Goal: Task Accomplishment & Management: Use online tool/utility

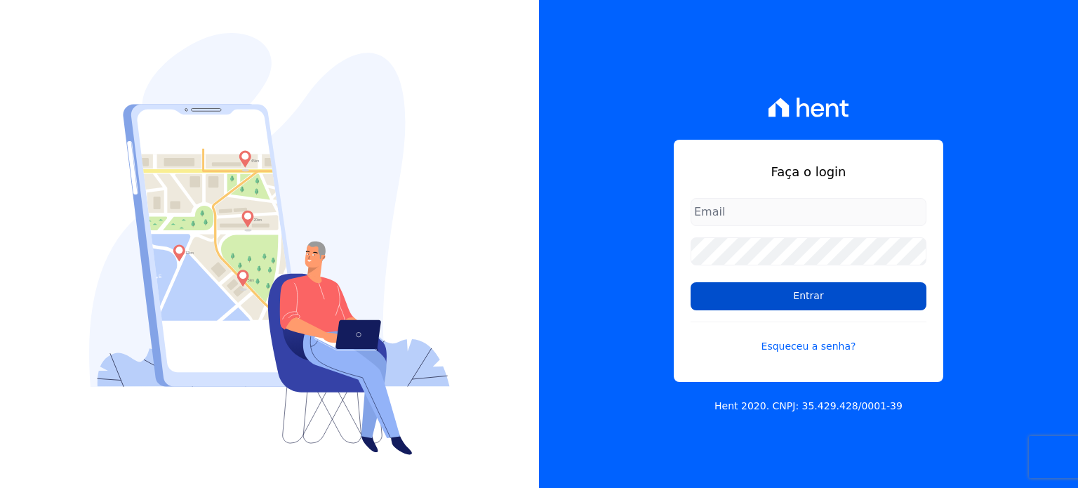
type input "[PERSON_NAME][EMAIL_ADDRESS][DOMAIN_NAME]"
click at [811, 296] on input "Entrar" at bounding box center [809, 296] width 236 height 28
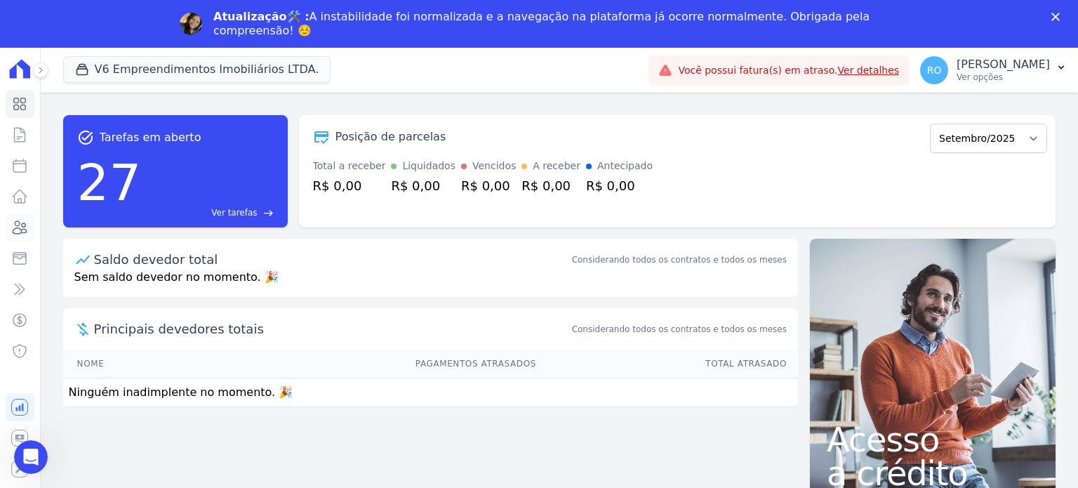
click at [21, 223] on icon at bounding box center [19, 227] width 17 height 17
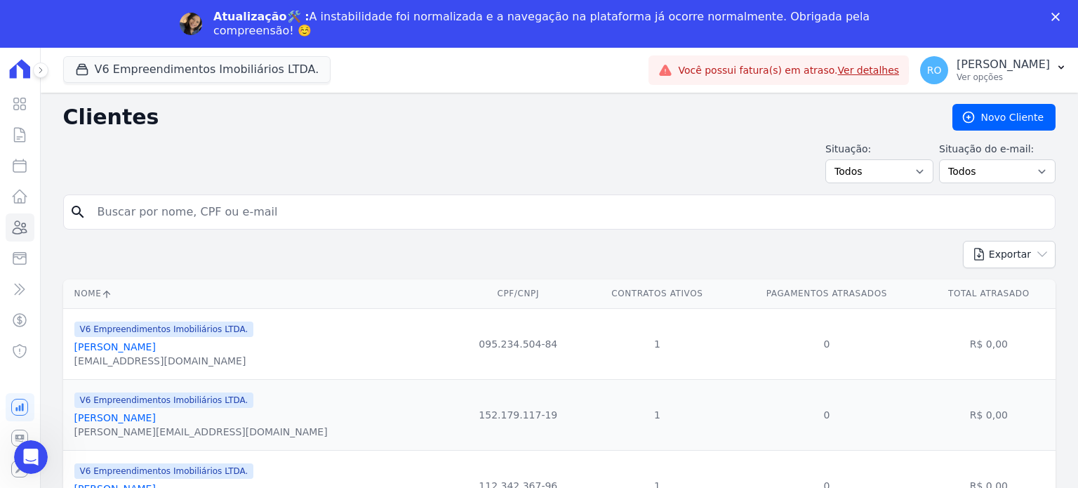
click at [154, 206] on input "search" at bounding box center [569, 212] width 960 height 28
type input "RAIANE VIEIRA DA SILVA"
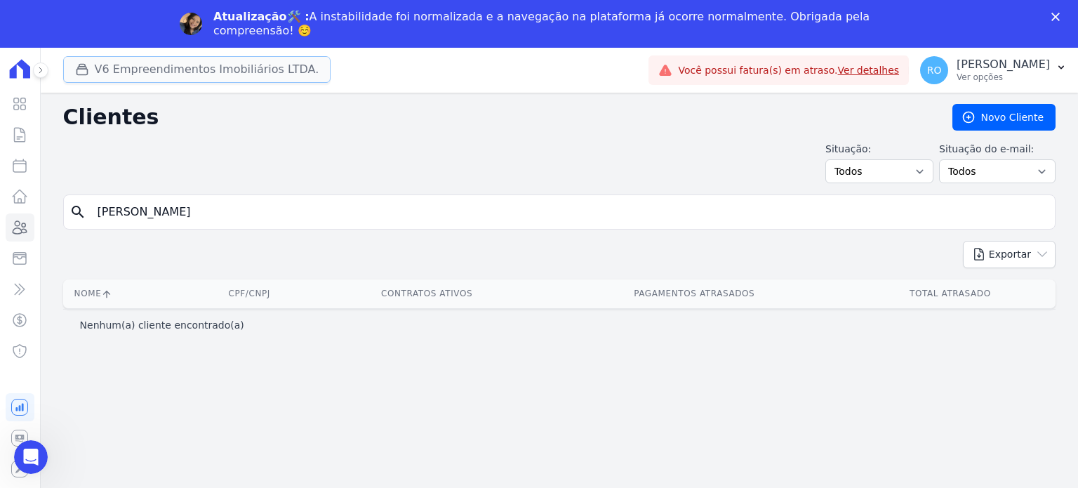
click at [110, 74] on button "V6 Empreendimentos Imobiliários LTDA." at bounding box center [197, 69] width 268 height 27
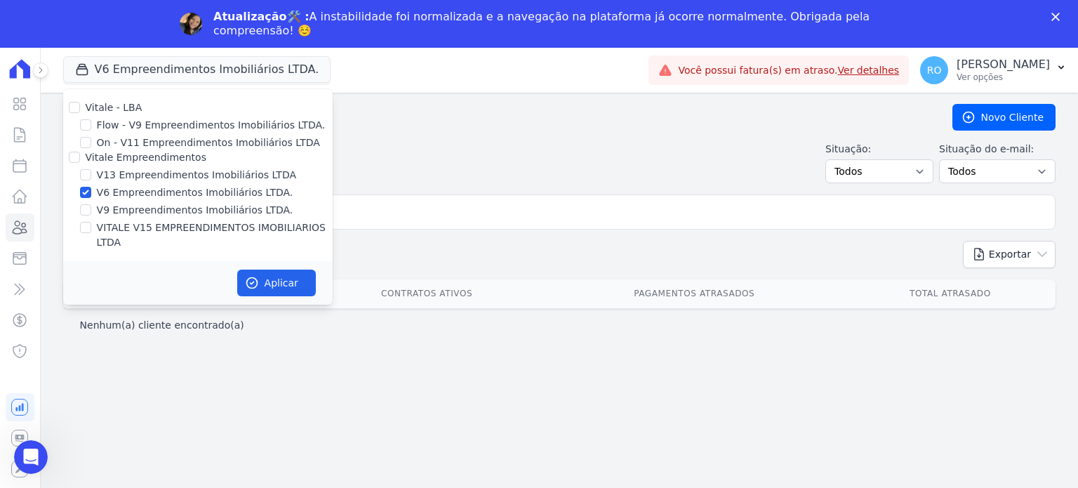
click at [136, 180] on label "V13 Empreendimentos Imobiliários LTDA" at bounding box center [196, 175] width 199 height 15
click at [91, 180] on input "V13 Empreendimentos Imobiliários LTDA" at bounding box center [85, 174] width 11 height 11
checkbox input "true"
click at [134, 191] on label "V6 Empreendimentos Imobiliários LTDA." at bounding box center [195, 192] width 197 height 15
click at [91, 191] on input "V6 Empreendimentos Imobiliários LTDA." at bounding box center [85, 192] width 11 height 11
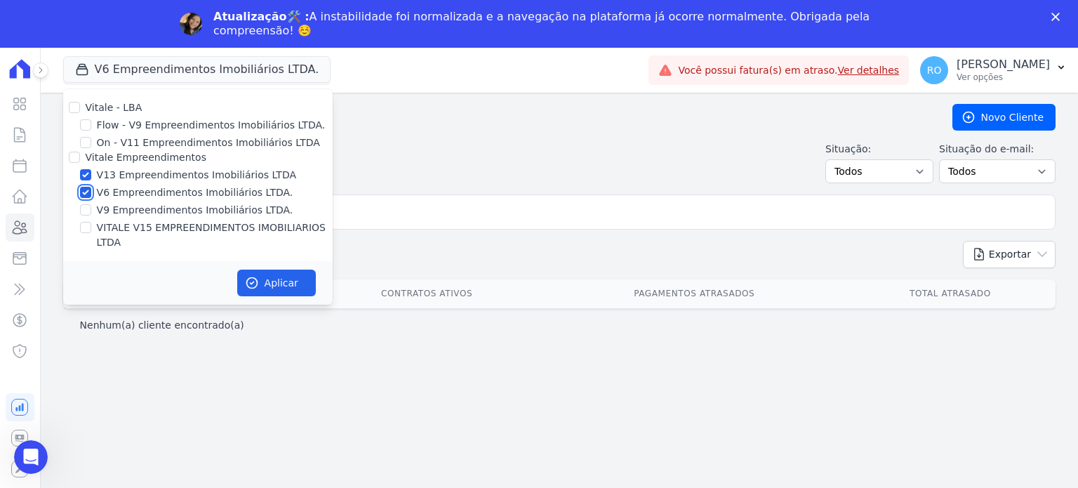
checkbox input "false"
click at [134, 228] on label "VITALE V15 EMPREENDIMENTOS IMOBILIARIOS LTDA" at bounding box center [215, 234] width 236 height 29
click at [91, 228] on input "VITALE V15 EMPREENDIMENTOS IMOBILIARIOS LTDA" at bounding box center [85, 227] width 11 height 11
checkbox input "true"
click at [253, 276] on icon "button" at bounding box center [252, 283] width 14 height 14
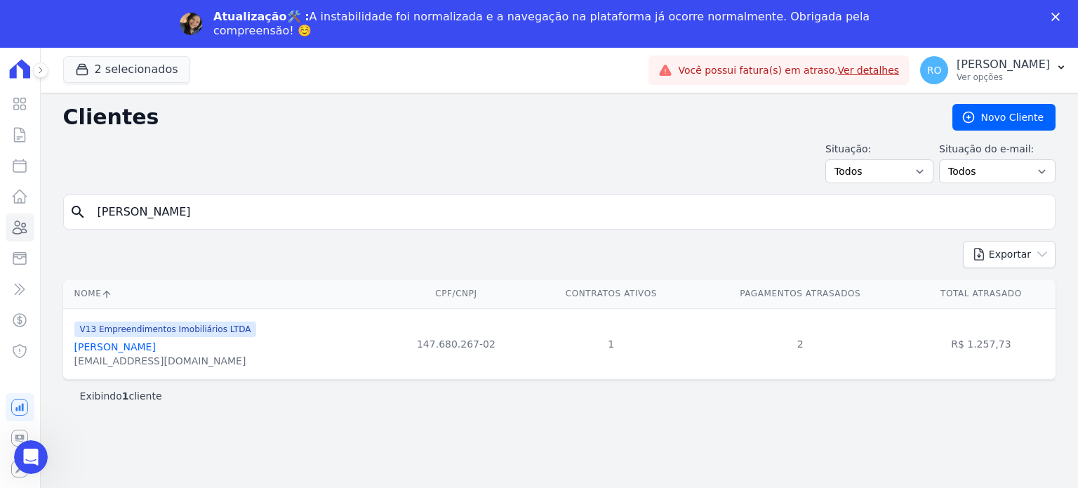
click at [100, 350] on link "Raiane Vieira Da Silva" at bounding box center [114, 346] width 81 height 11
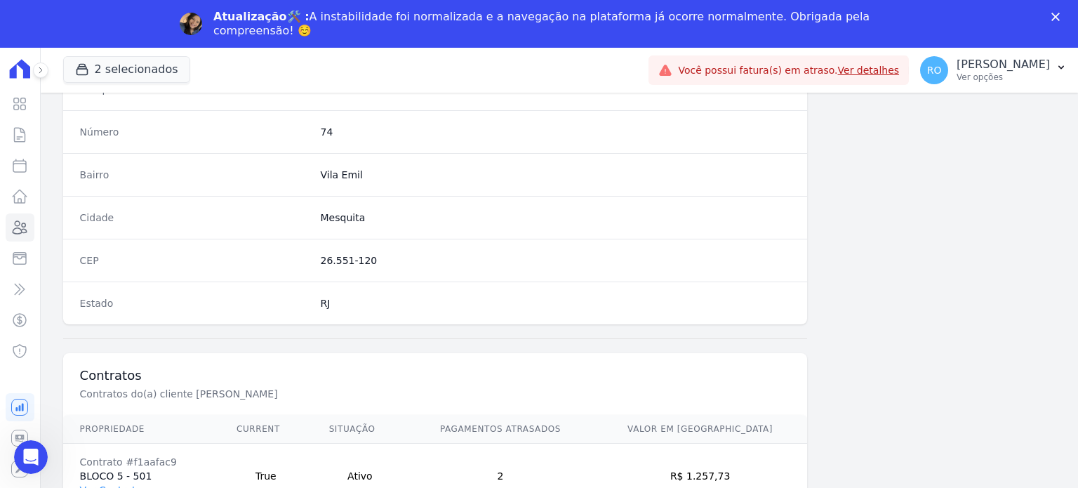
scroll to position [821, 0]
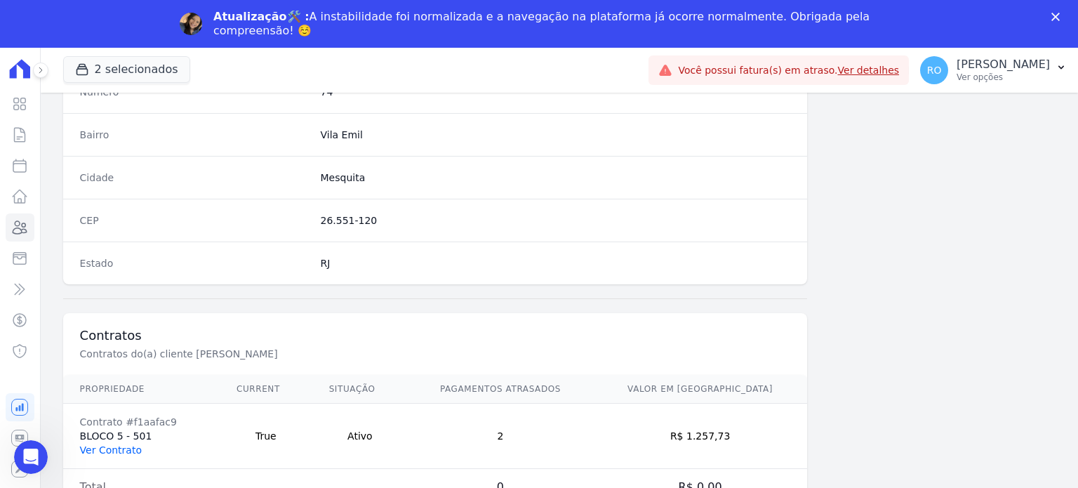
click at [114, 444] on link "Ver Contrato" at bounding box center [111, 449] width 62 height 11
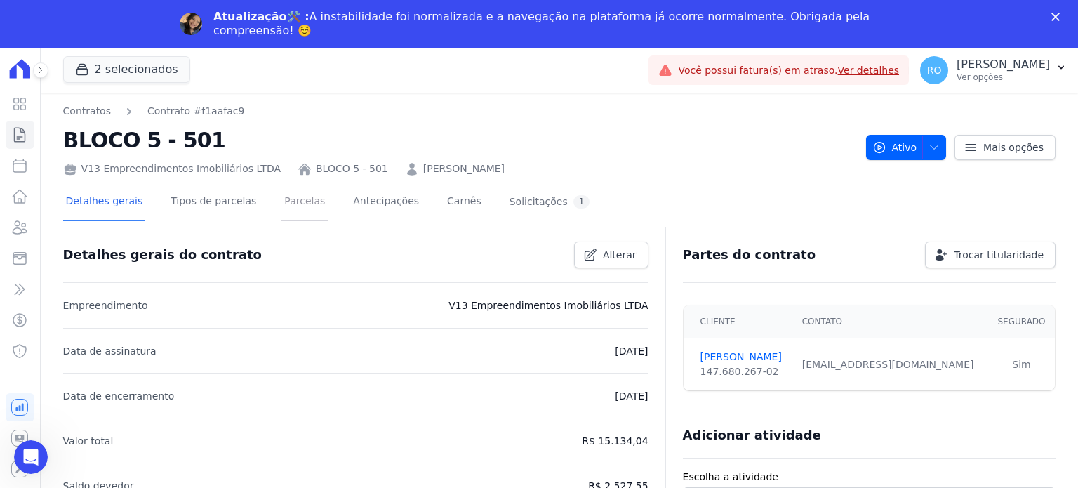
click at [281, 209] on link "Parcelas" at bounding box center [304, 202] width 46 height 37
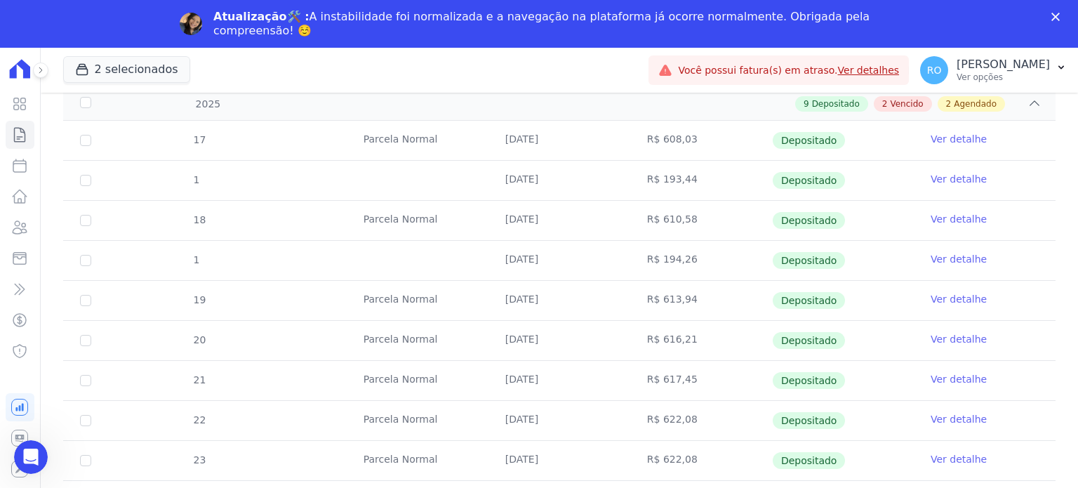
scroll to position [432, 0]
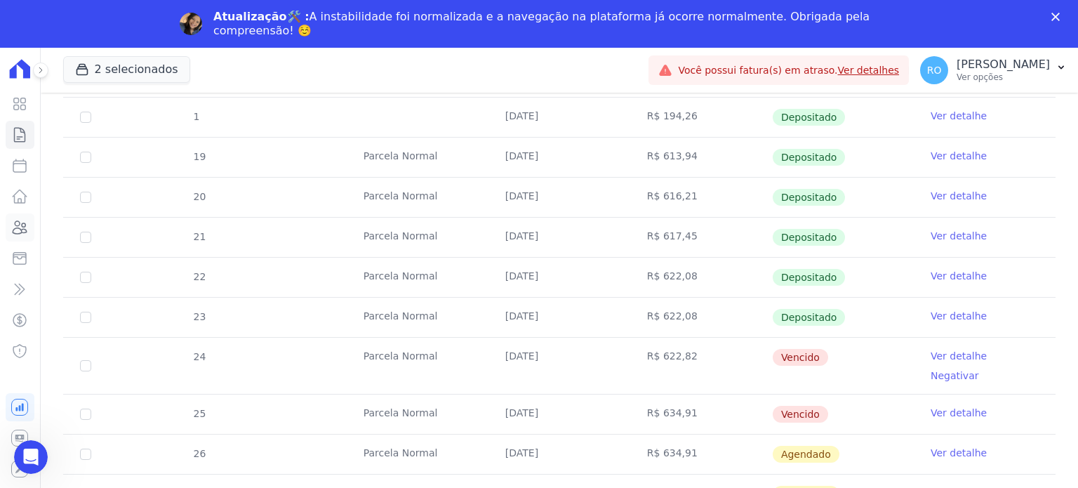
click at [17, 222] on icon at bounding box center [19, 227] width 17 height 17
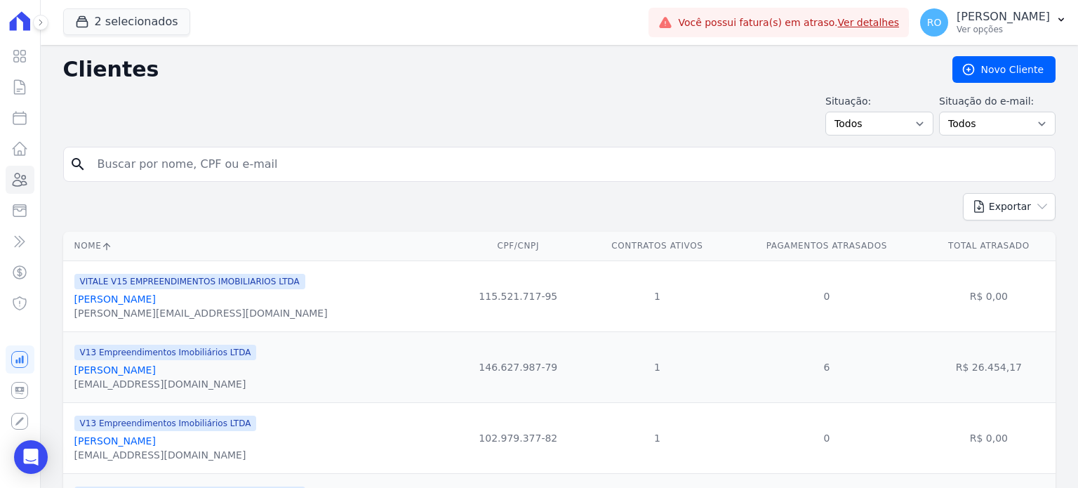
click at [202, 163] on input "search" at bounding box center [569, 164] width 960 height 28
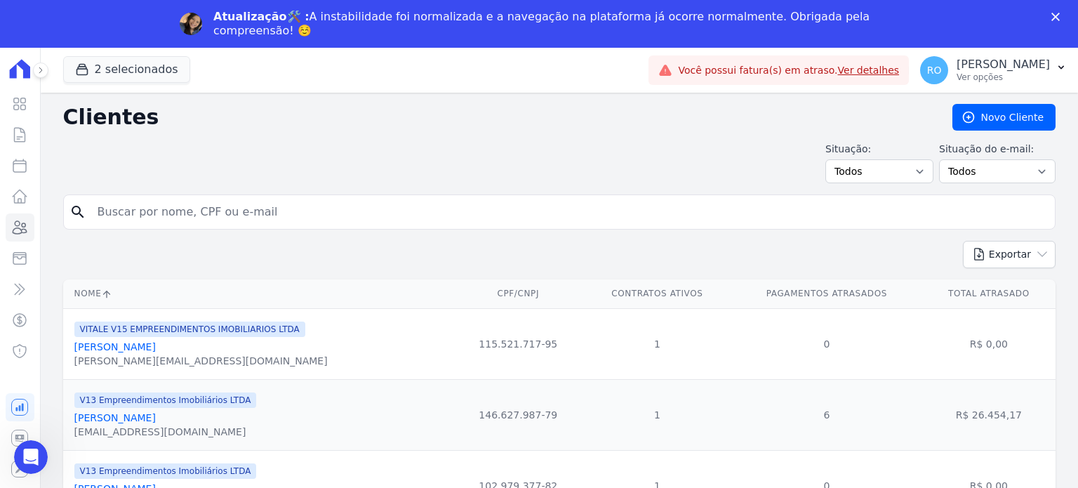
paste input "EMANOEL AIRTON GARRIDO DA SILVA"
type input "EMANOEL AIRTON GARRIDO DA SILVA"
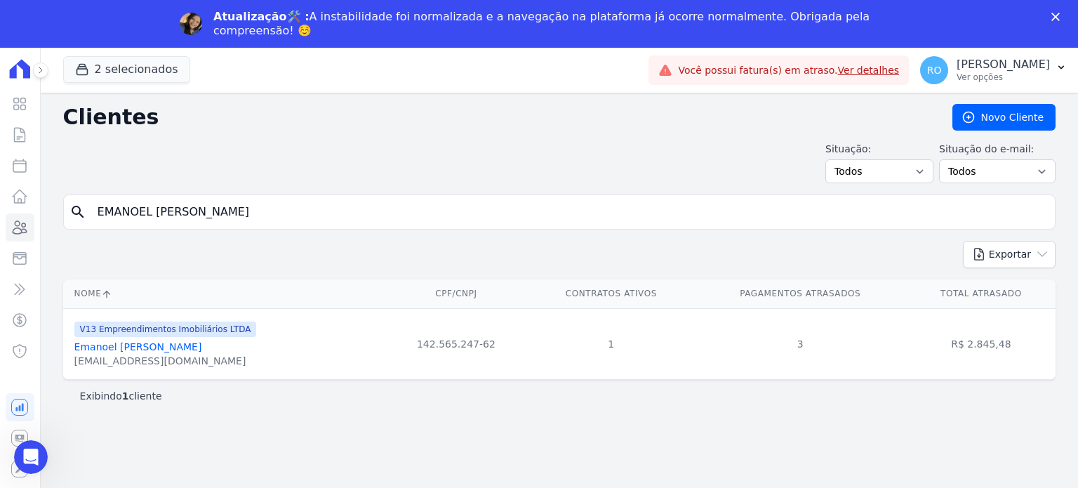
click at [135, 350] on link "Emanoel Airton Garrido Da Silva" at bounding box center [138, 346] width 128 height 11
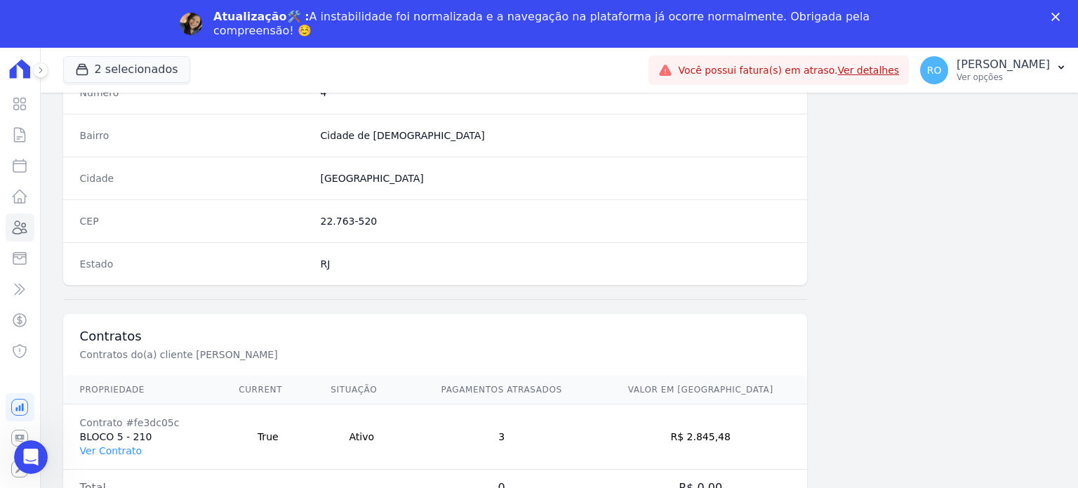
scroll to position [821, 0]
click at [126, 448] on link "Ver Contrato" at bounding box center [111, 449] width 62 height 11
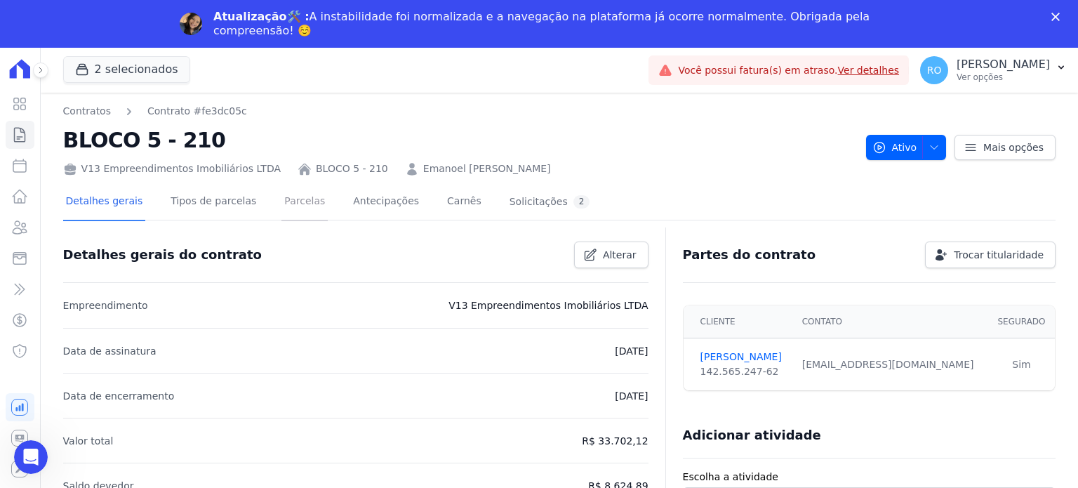
click at [284, 196] on link "Parcelas" at bounding box center [304, 202] width 46 height 37
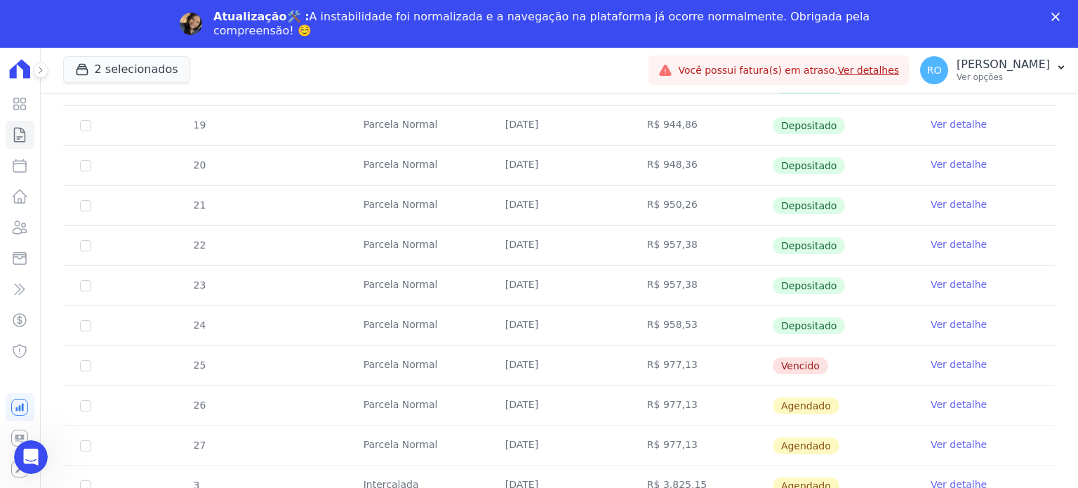
scroll to position [552, 0]
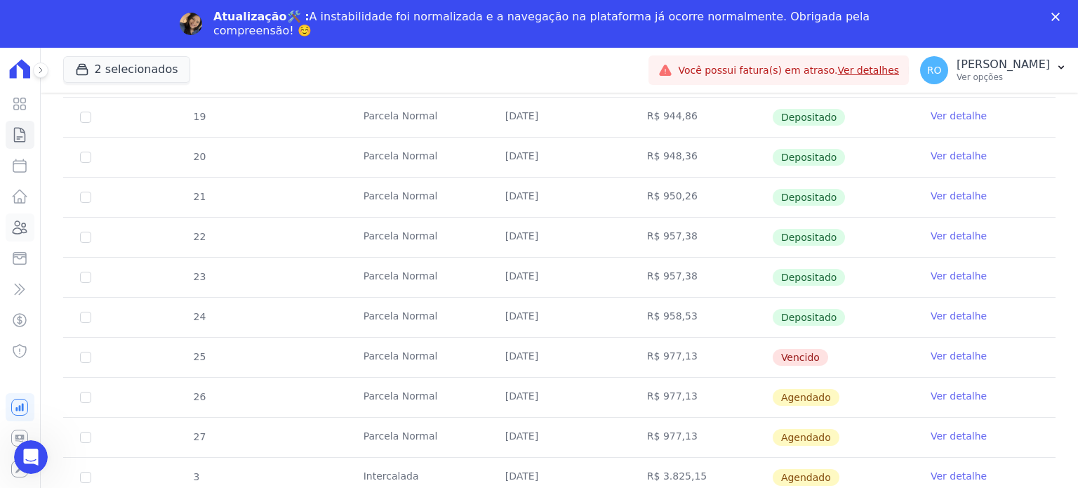
click at [15, 227] on icon at bounding box center [19, 227] width 17 height 17
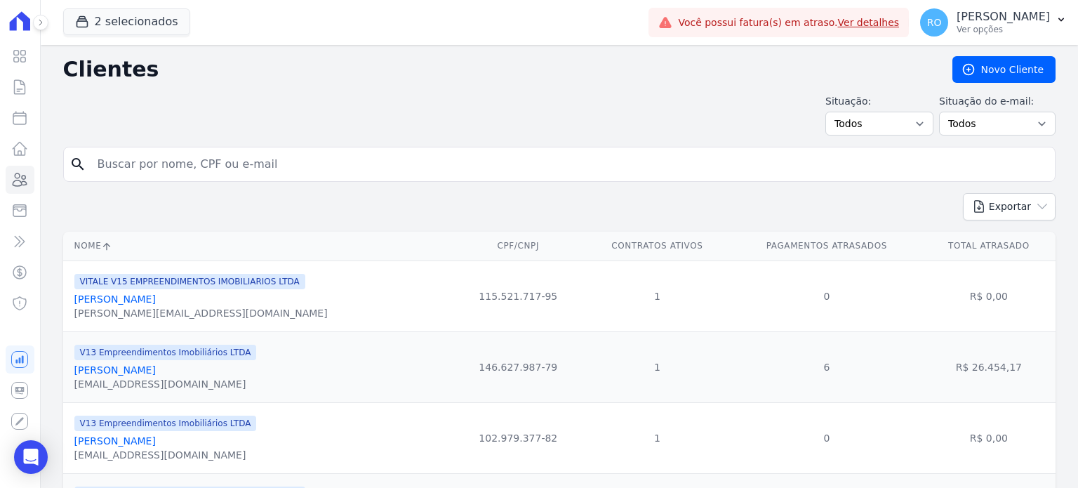
click at [340, 168] on input "search" at bounding box center [569, 164] width 960 height 28
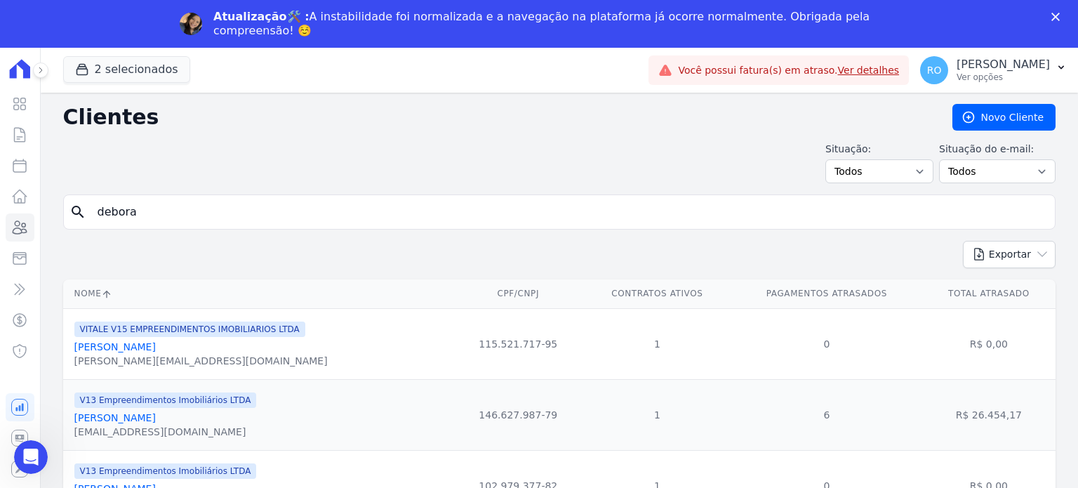
type input "Debora"
click at [125, 423] on link "[PERSON_NAME]" at bounding box center [114, 417] width 81 height 11
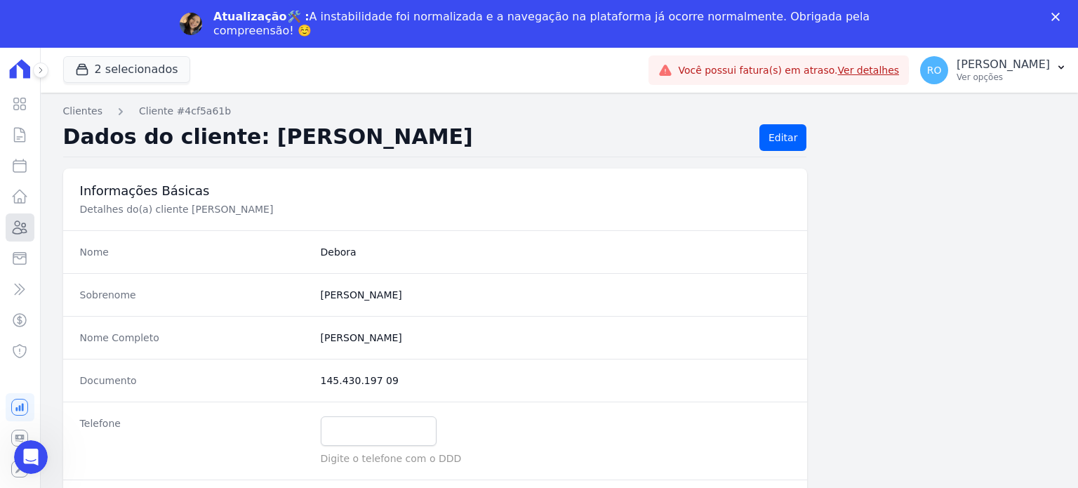
click at [21, 226] on icon at bounding box center [19, 227] width 17 height 17
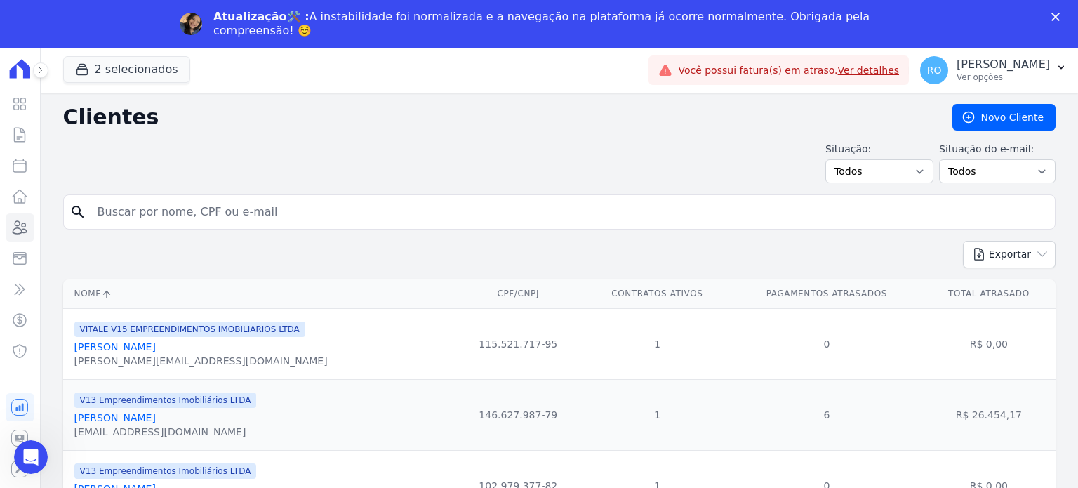
click at [110, 267] on div "Exportar PDF CSV Dimob 2024" at bounding box center [559, 260] width 993 height 39
click at [124, 218] on input "search" at bounding box center [569, 212] width 960 height 28
type input "debora"
click at [124, 417] on link "[PERSON_NAME]" at bounding box center [114, 417] width 81 height 11
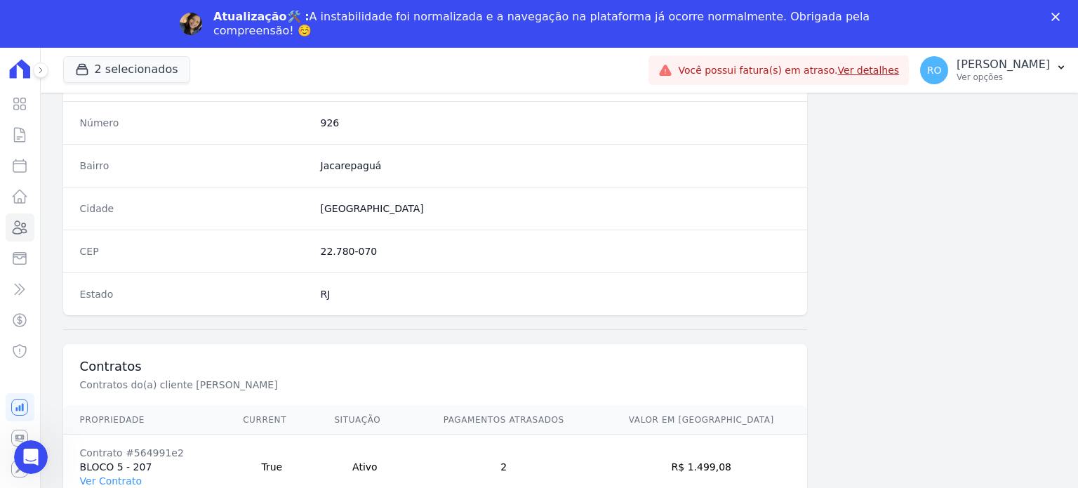
scroll to position [821, 0]
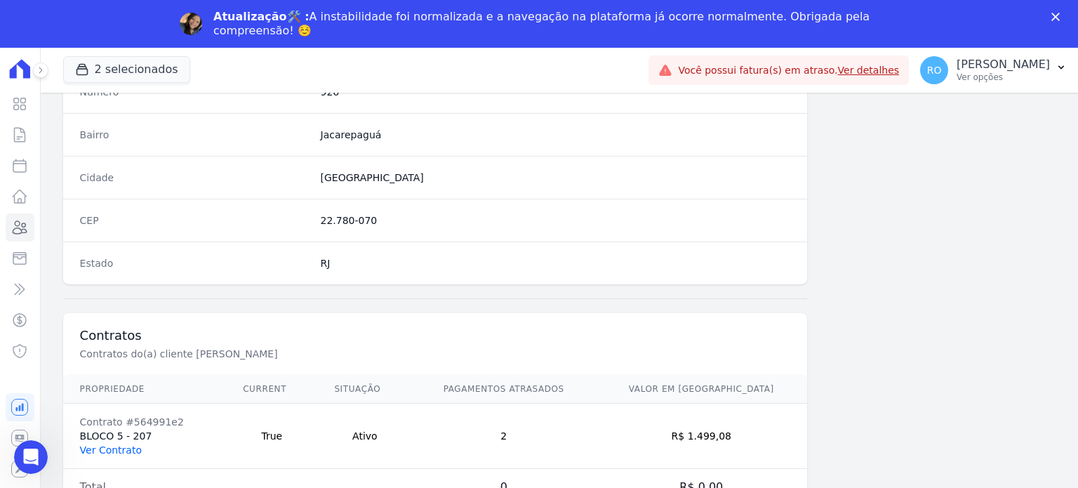
click at [110, 448] on link "Ver Contrato" at bounding box center [111, 449] width 62 height 11
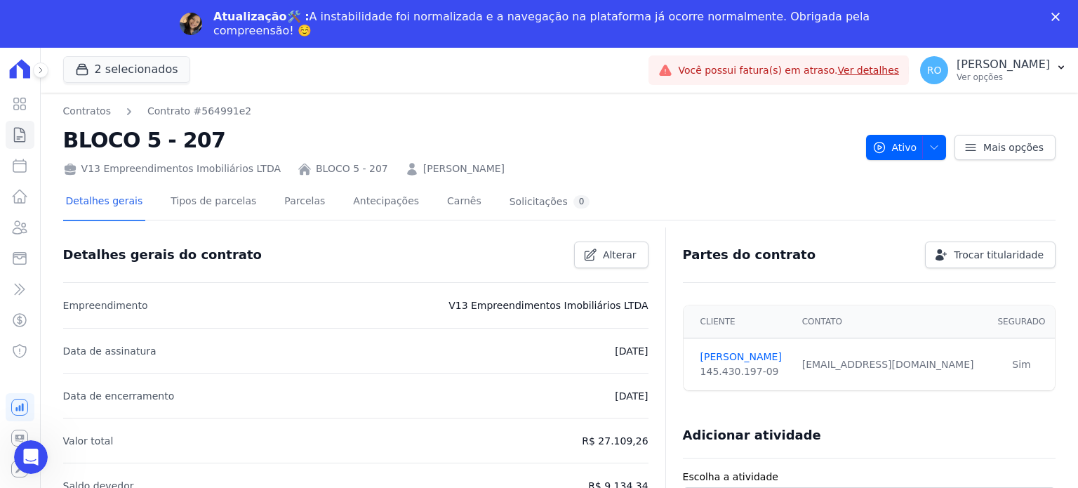
click at [270, 157] on div "V13 Empreendimentos Imobiliários LTDA BLOCO 5 - 207 Debora Pinto Martins" at bounding box center [459, 166] width 792 height 20
click at [281, 204] on link "Parcelas" at bounding box center [304, 202] width 46 height 37
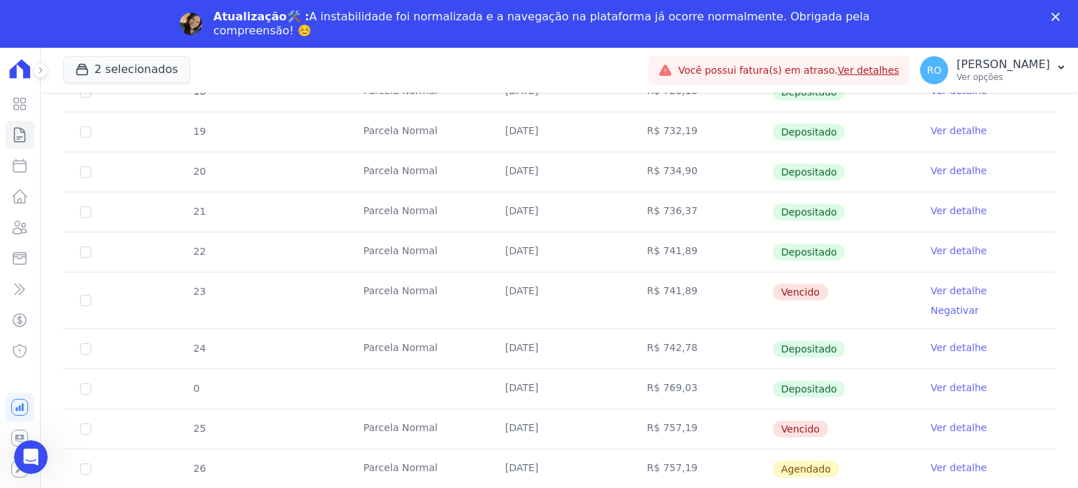
scroll to position [421, 0]
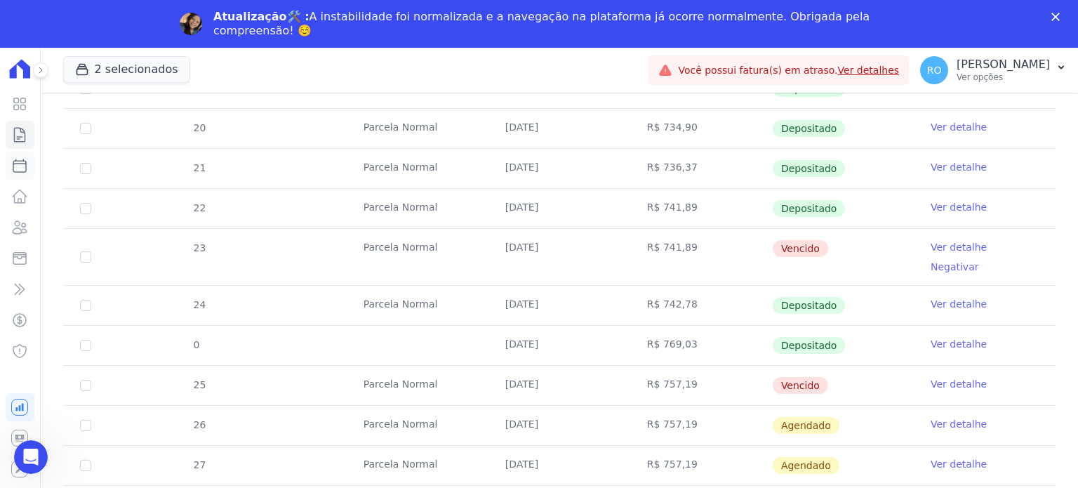
click at [25, 165] on icon at bounding box center [19, 165] width 17 height 17
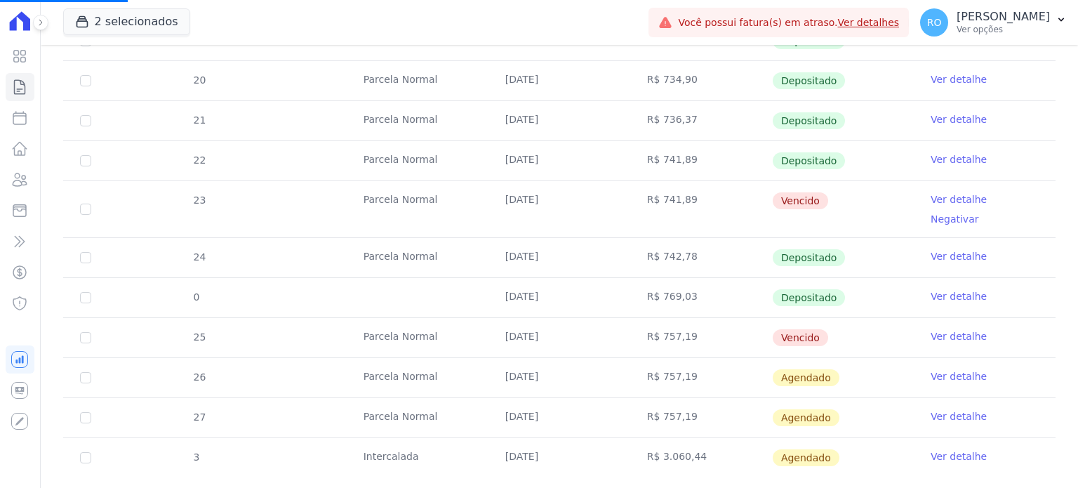
select select
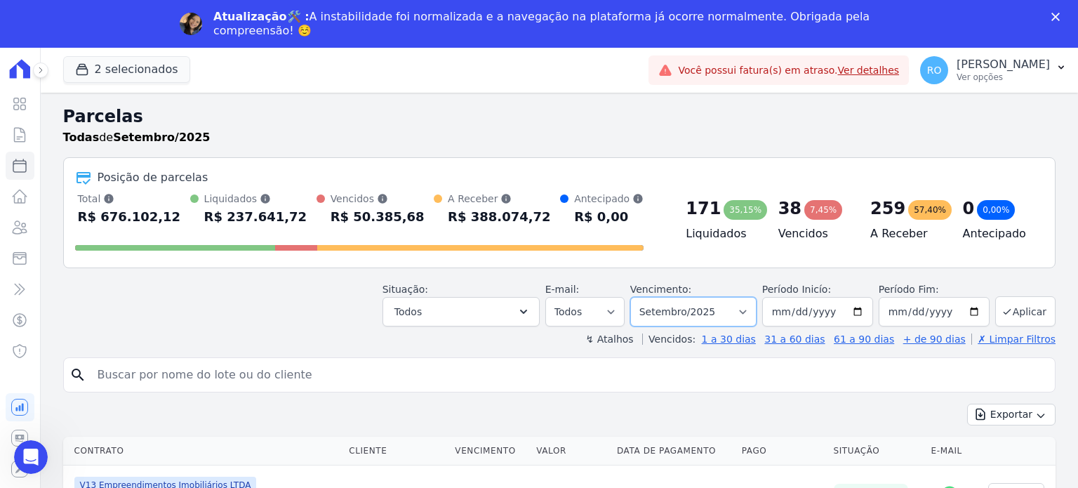
click at [745, 309] on select "Filtrar por período ──────── Todos os meses Agosto/2023 Setembro/2023 Outubro/2…" at bounding box center [693, 311] width 126 height 29
select select "07/2024"
click at [642, 297] on select "Filtrar por período ──────── Todos os meses Agosto/2023 Setembro/2023 Outubro/2…" at bounding box center [693, 311] width 126 height 29
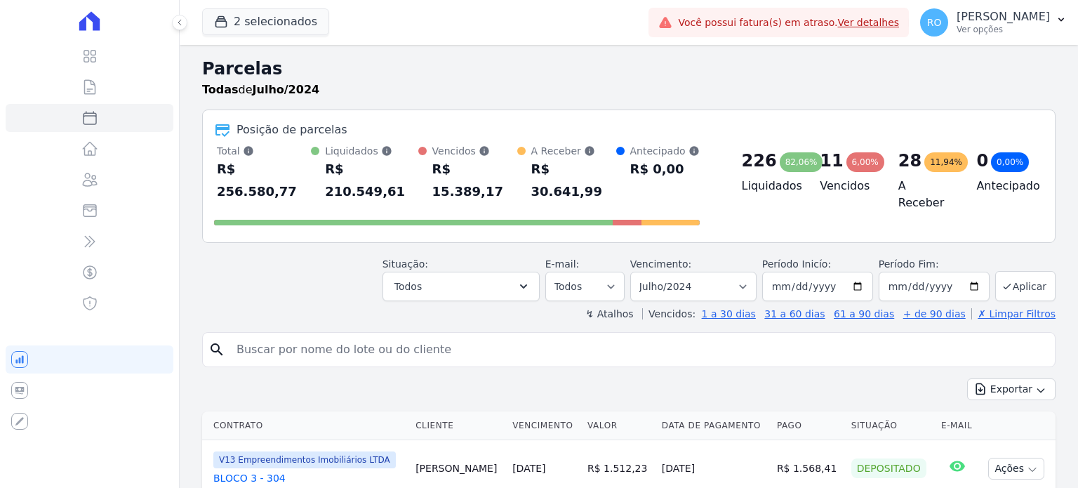
select select
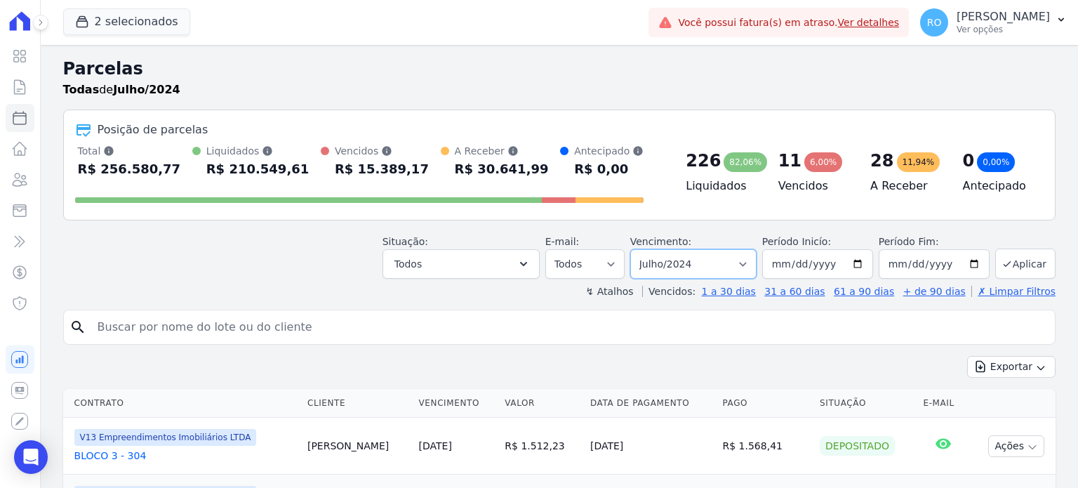
drag, startPoint x: 755, startPoint y: 263, endPoint x: 752, endPoint y: 249, distance: 13.6
click at [755, 263] on select "Filtrar por período ──────── Todos os meses Agosto/2023 Setembro/2023 Outubro/2…" at bounding box center [693, 263] width 126 height 29
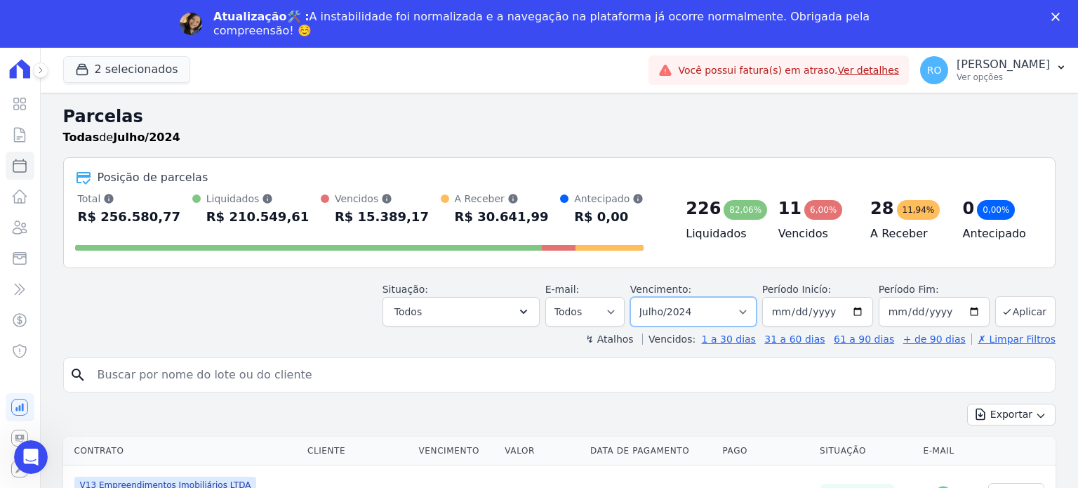
select select "07/2025"
click at [642, 297] on select "Filtrar por período ──────── Todos os meses Agosto/2023 Setembro/2023 Outubro/2…" at bounding box center [693, 311] width 126 height 29
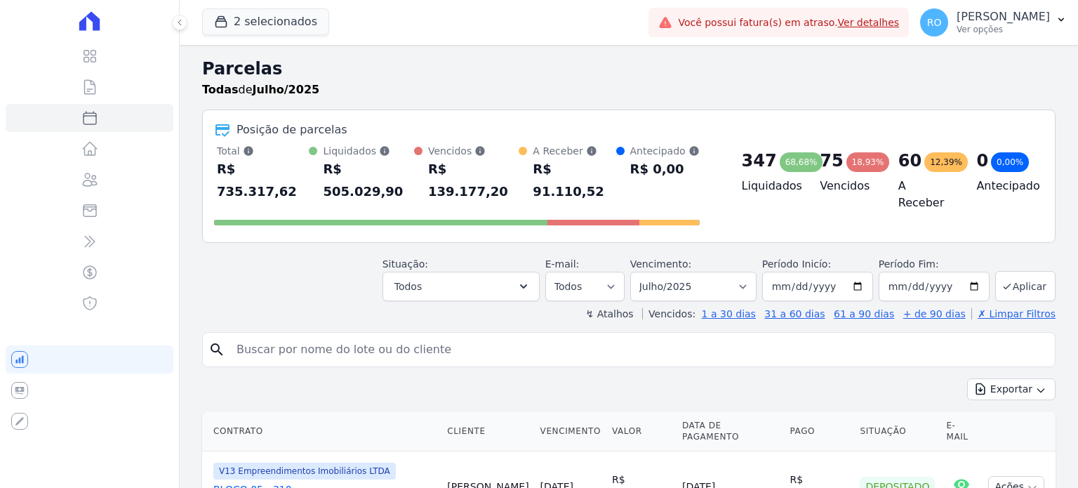
select select
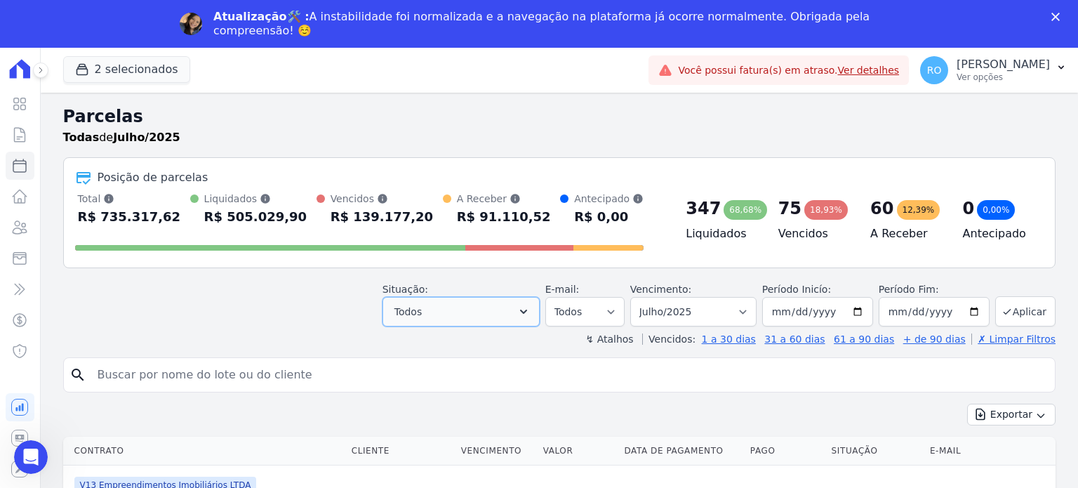
click at [529, 310] on button "Todos" at bounding box center [461, 311] width 157 height 29
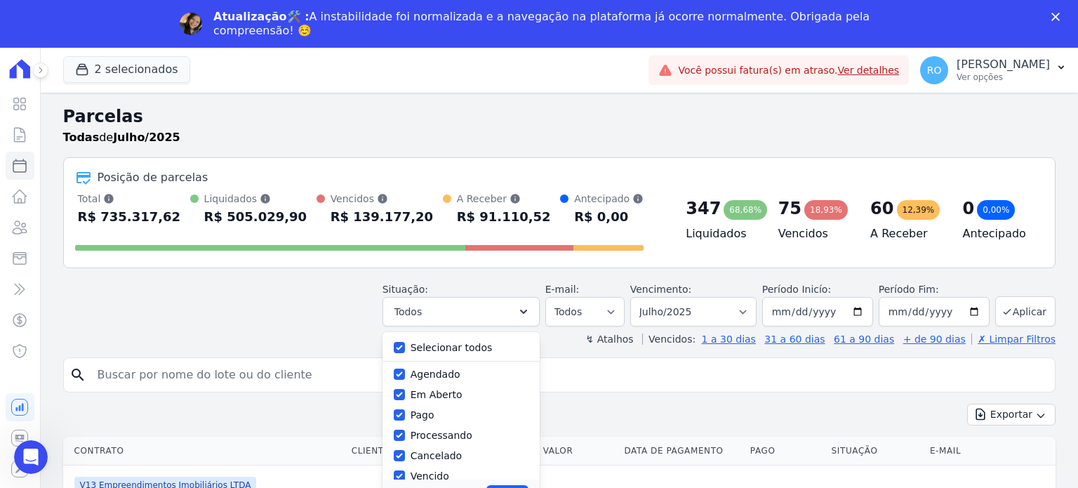
click at [435, 416] on label "Pago" at bounding box center [423, 414] width 24 height 11
click at [405, 416] on input "Pago" at bounding box center [399, 414] width 11 height 11
checkbox input "false"
click at [464, 359] on div "Selecionar todos Agendado Em Aberto Pago Processando Cancelado Vencido Transfer…" at bounding box center [461, 405] width 157 height 147
click at [460, 343] on label "Selecionar todos" at bounding box center [452, 347] width 82 height 11
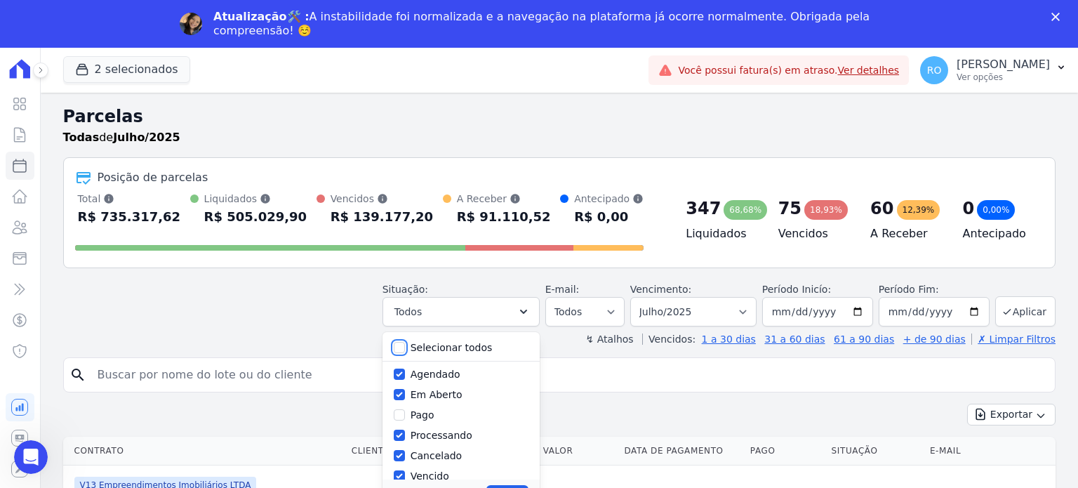
click at [405, 343] on input "Selecionar todos" at bounding box center [399, 347] width 11 height 11
checkbox input "true"
click at [451, 347] on label "Selecionar todos" at bounding box center [452, 347] width 82 height 11
click at [405, 347] on input "Selecionar todos" at bounding box center [399, 347] width 11 height 11
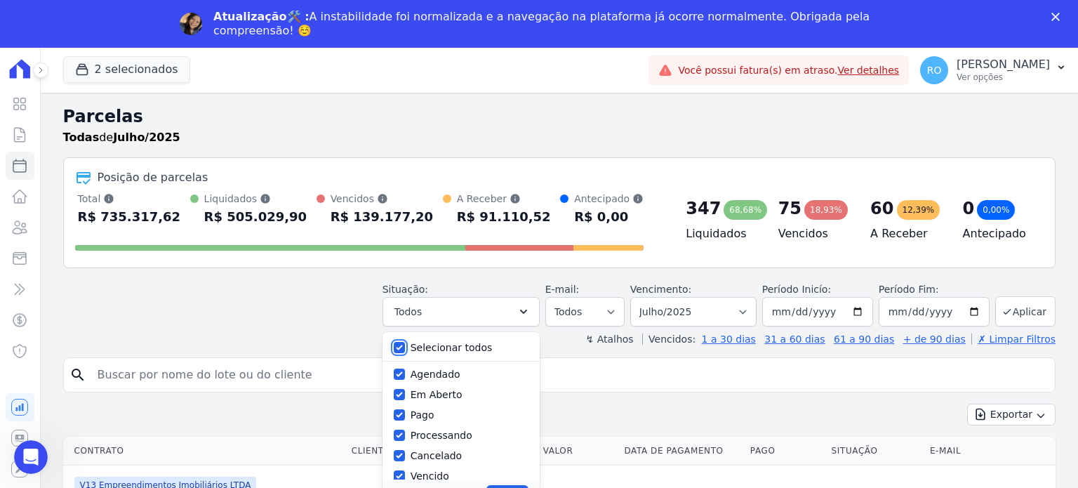
checkbox input "false"
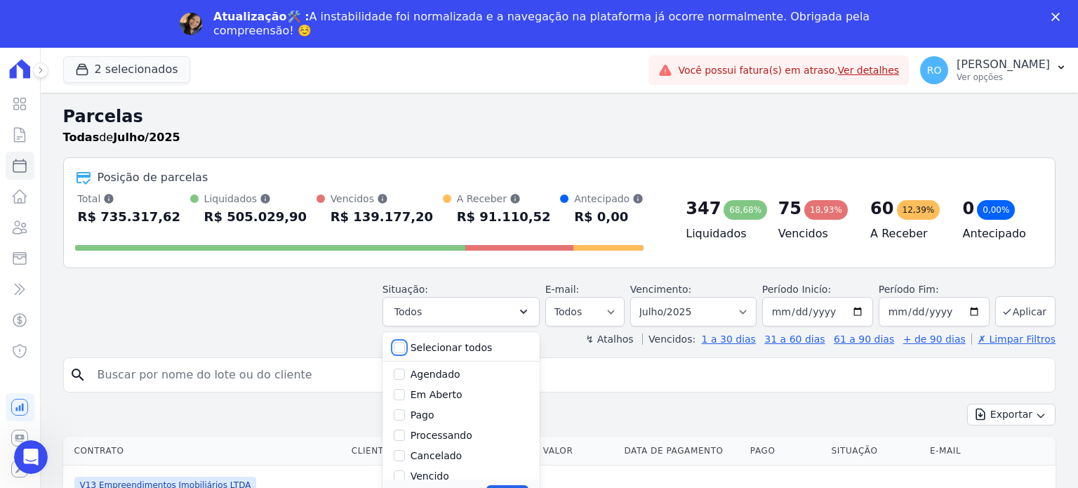
checkbox input "false"
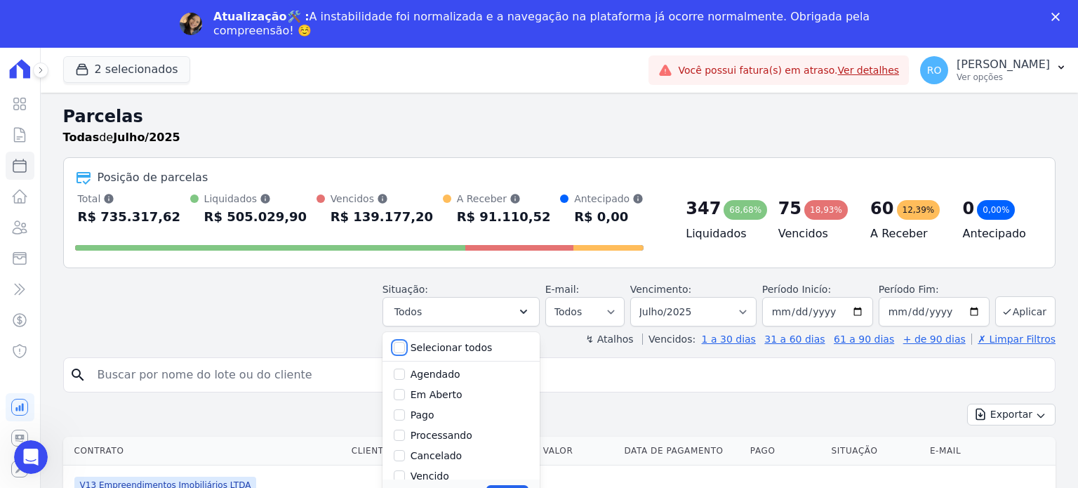
checkbox input "false"
click at [432, 418] on label "Pago" at bounding box center [423, 414] width 24 height 11
click at [405, 418] on input "Pago" at bounding box center [399, 414] width 11 height 11
checkbox input "true"
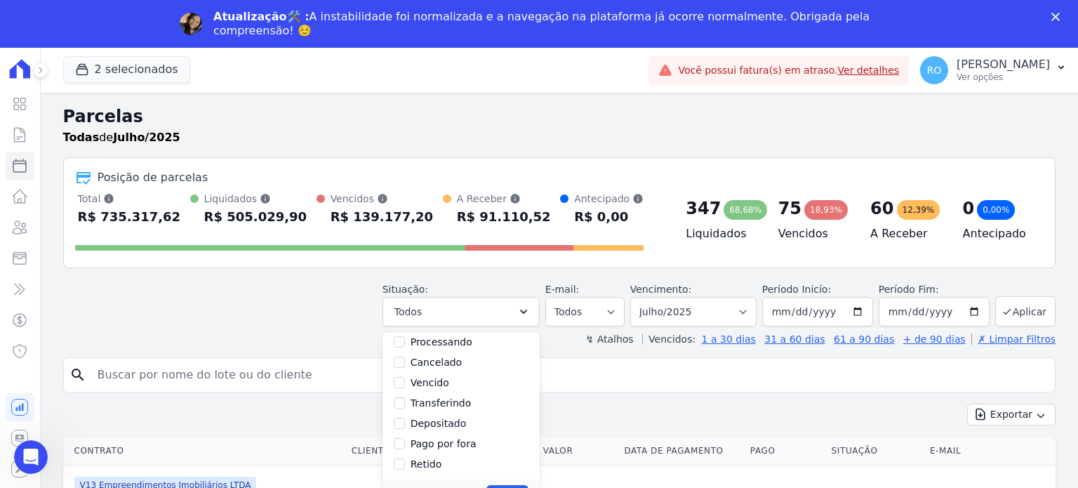
click at [437, 399] on label "Transferindo" at bounding box center [441, 402] width 61 height 11
click at [405, 399] on input "Transferindo" at bounding box center [399, 402] width 11 height 11
checkbox input "true"
click at [439, 422] on label "Depositado" at bounding box center [439, 423] width 56 height 11
click at [405, 422] on input "Depositado" at bounding box center [399, 423] width 11 height 11
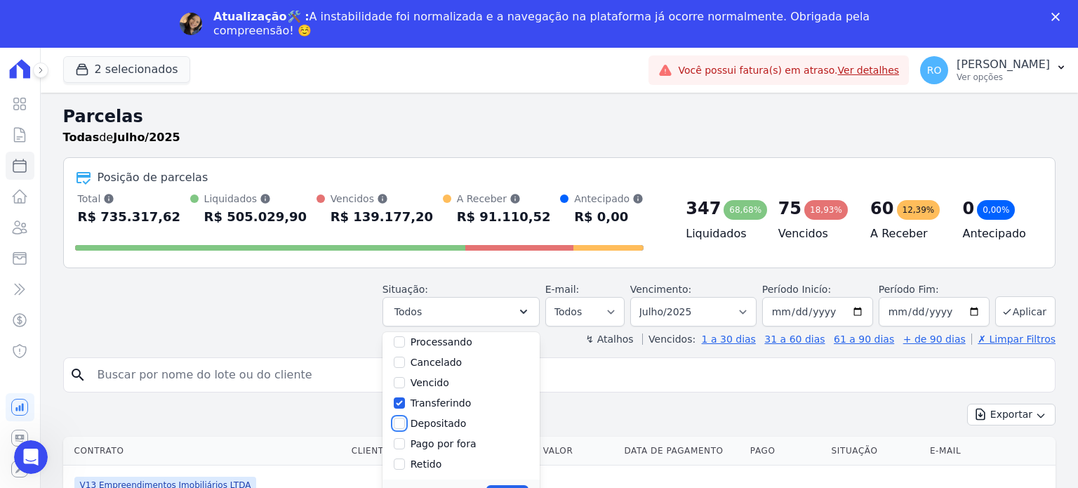
checkbox input "true"
click at [855, 373] on input "search" at bounding box center [569, 375] width 960 height 28
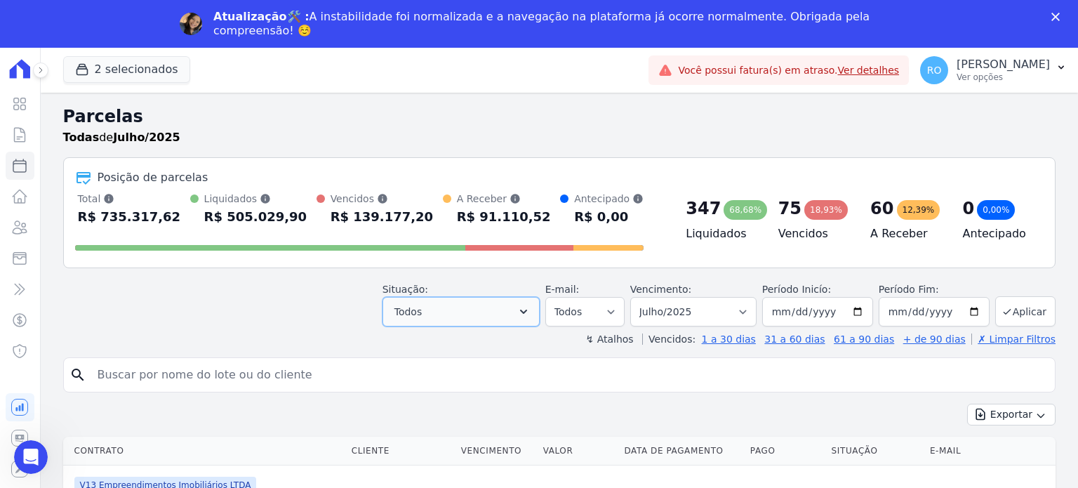
click at [527, 312] on icon "button" at bounding box center [523, 312] width 7 height 4
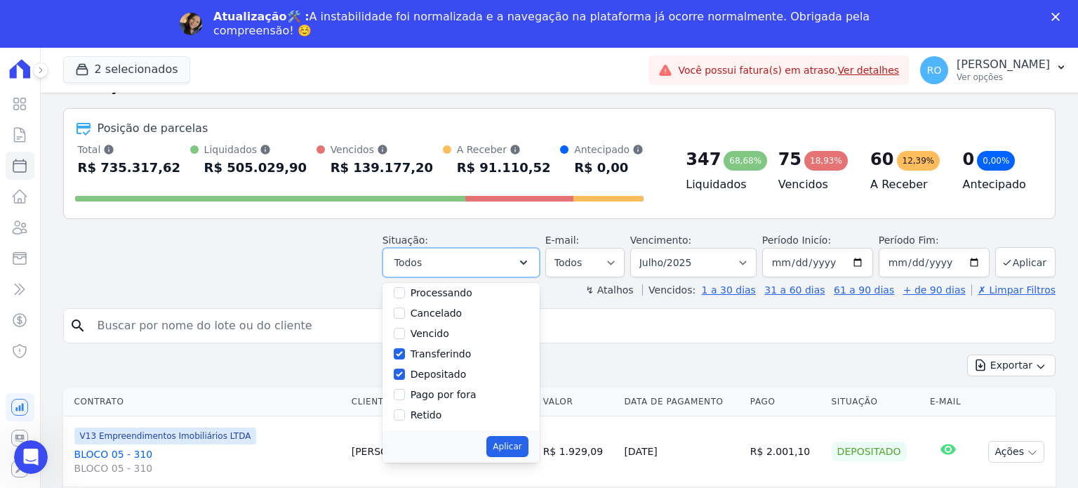
scroll to position [70, 0]
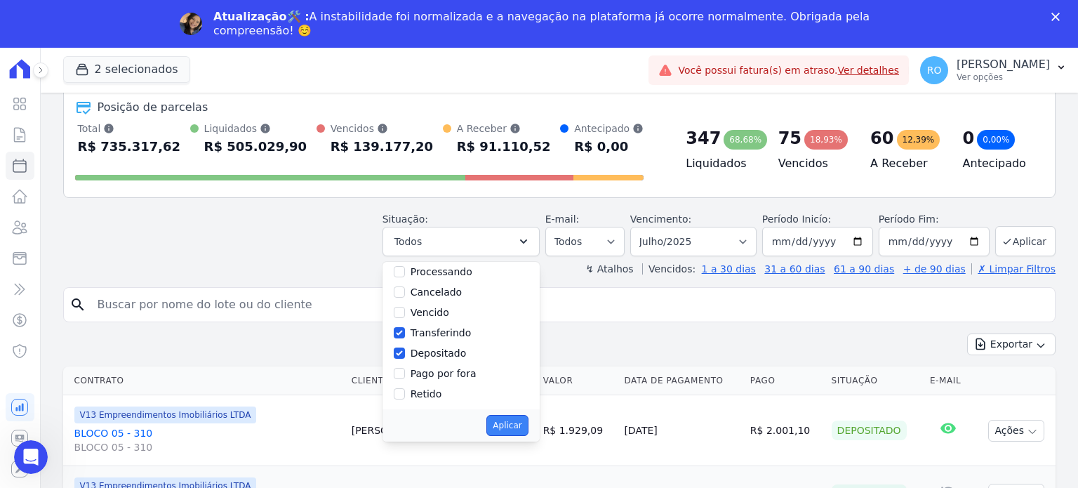
click at [519, 424] on button "Aplicar" at bounding box center [506, 425] width 41 height 21
select select "paid"
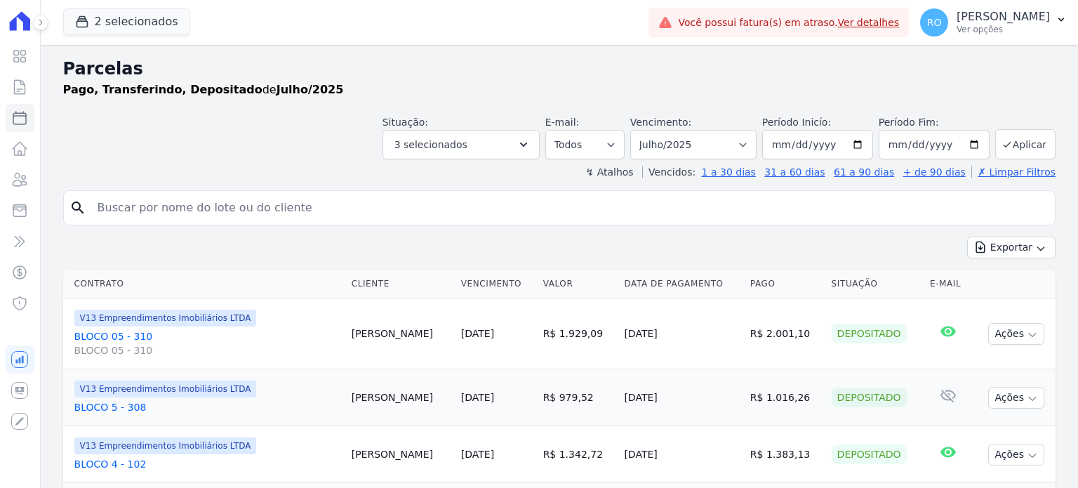
select select
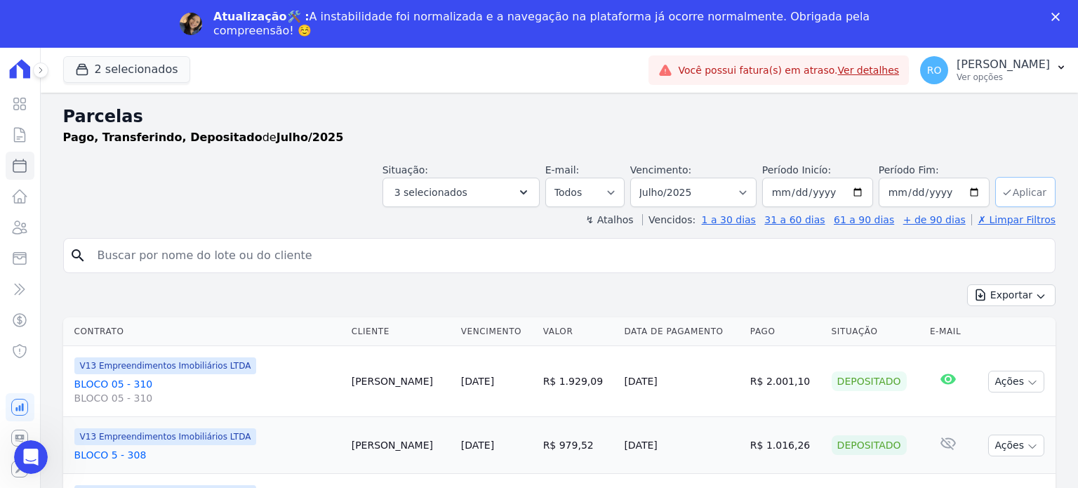
click at [1002, 194] on icon "submit" at bounding box center [1007, 192] width 11 height 11
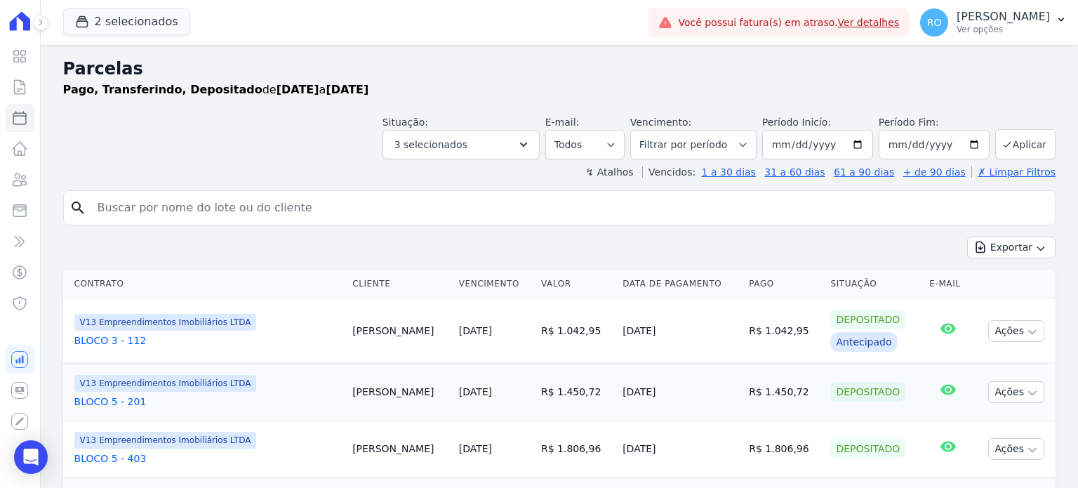
select select
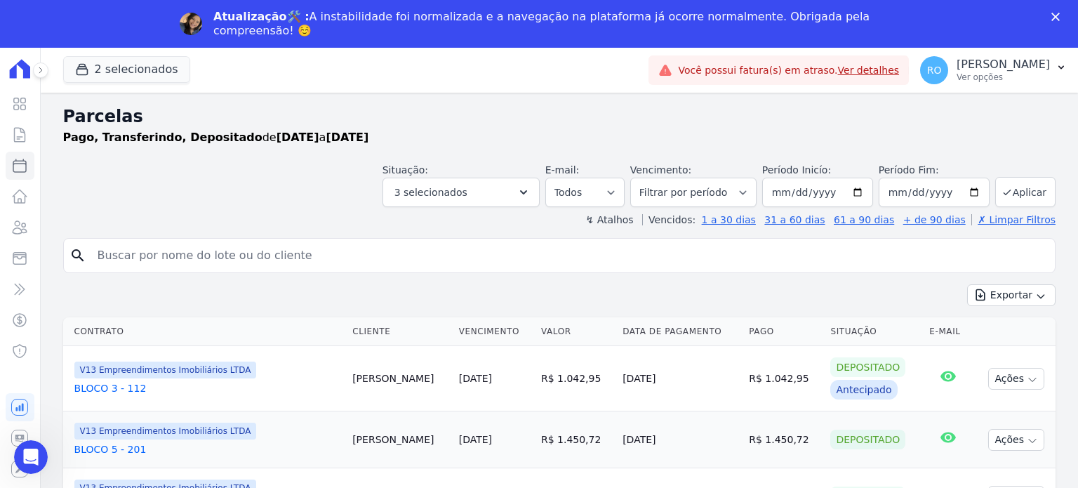
click at [244, 263] on input "search" at bounding box center [569, 255] width 960 height 28
type input "debora"
select select
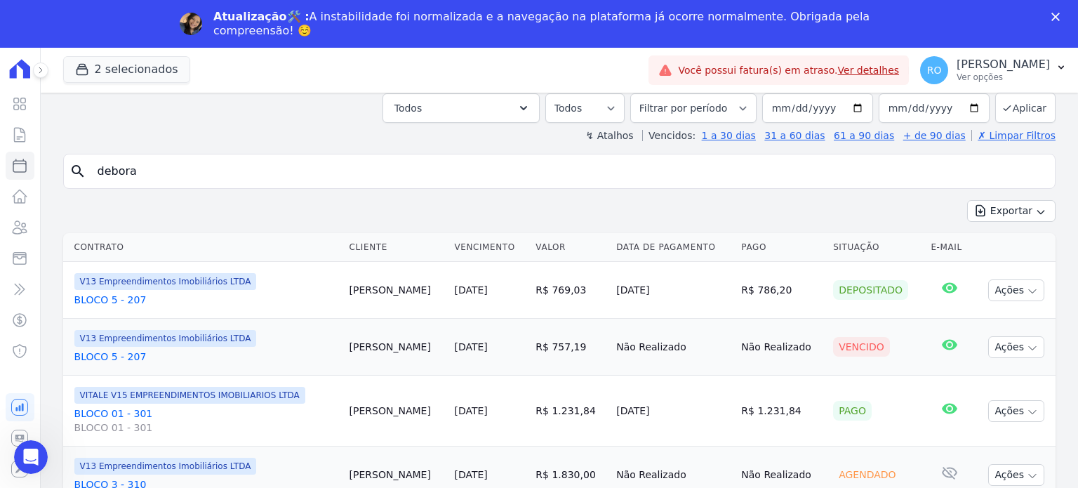
scroll to position [93, 0]
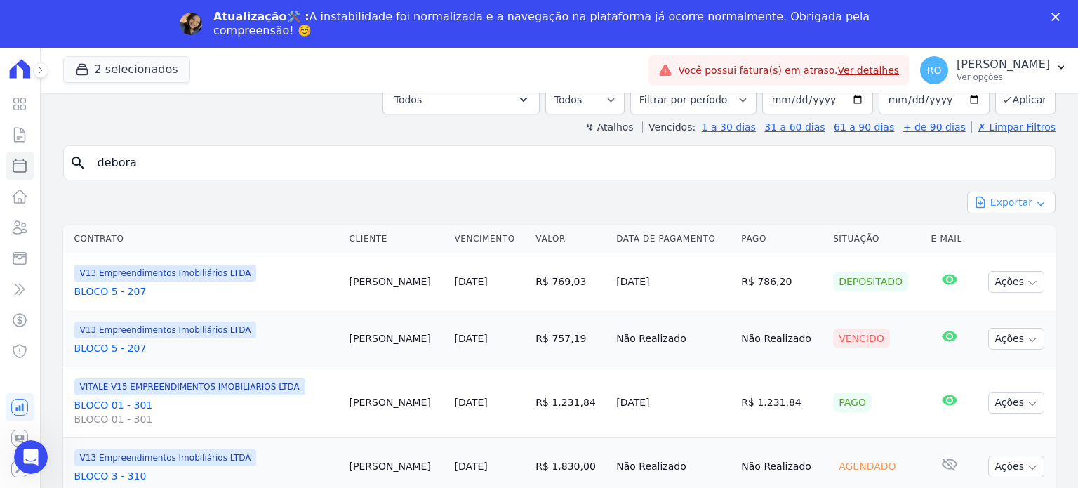
click at [1024, 201] on button "Exportar" at bounding box center [1011, 203] width 88 height 22
click at [1007, 255] on span "Exportar CSV" at bounding box center [1010, 260] width 74 height 14
click at [119, 291] on link "BLOCO 5 - 207" at bounding box center [206, 291] width 264 height 14
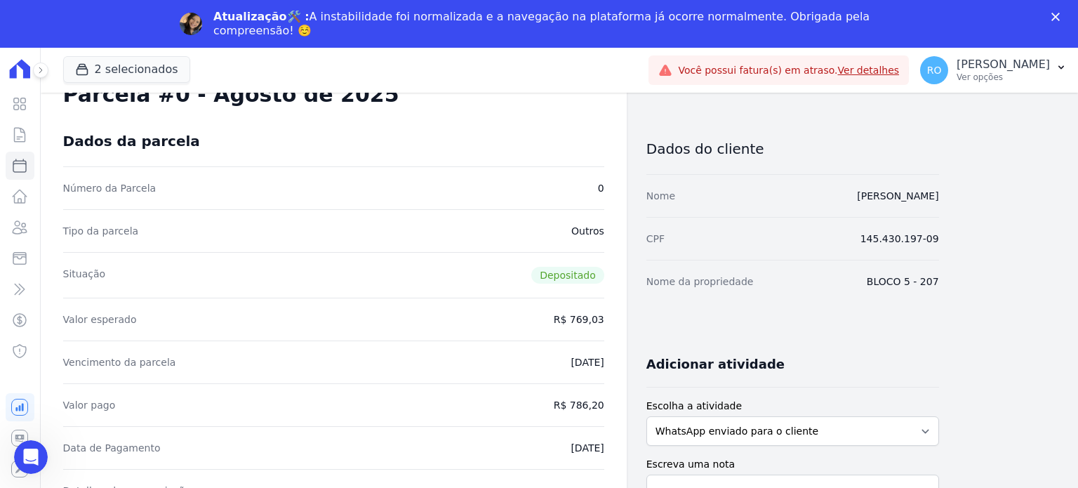
scroll to position [70, 0]
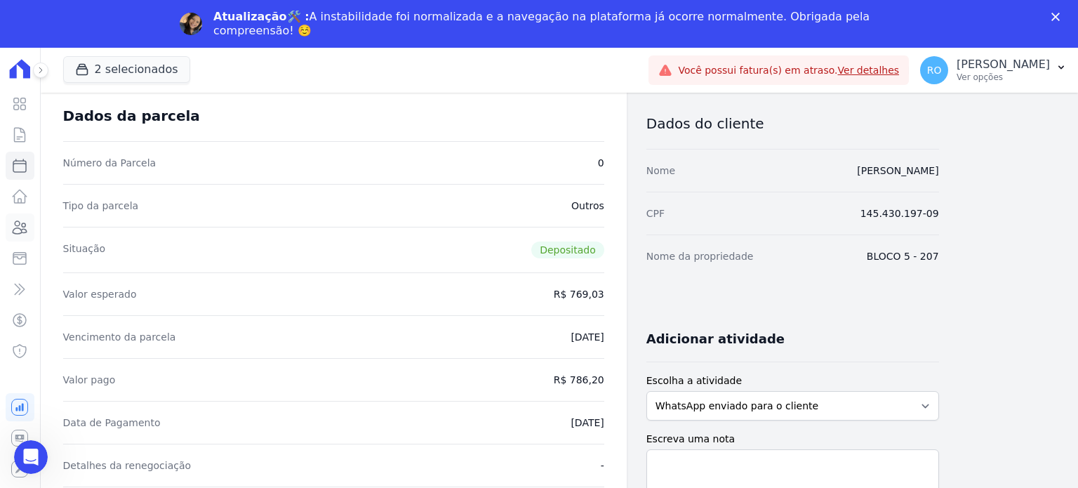
click at [20, 222] on icon at bounding box center [19, 227] width 17 height 17
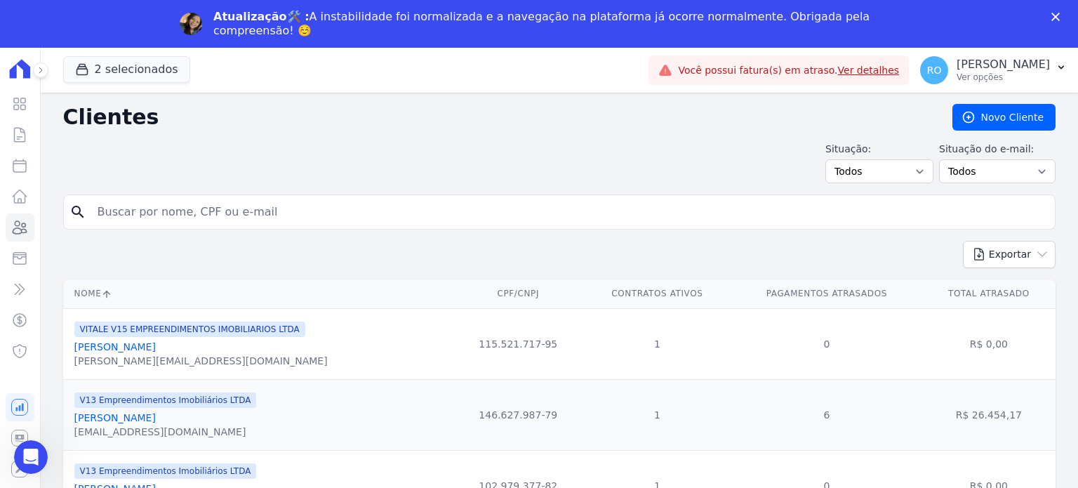
click at [233, 204] on input "search" at bounding box center [569, 212] width 960 height 28
type input "[PERSON_NAME]"
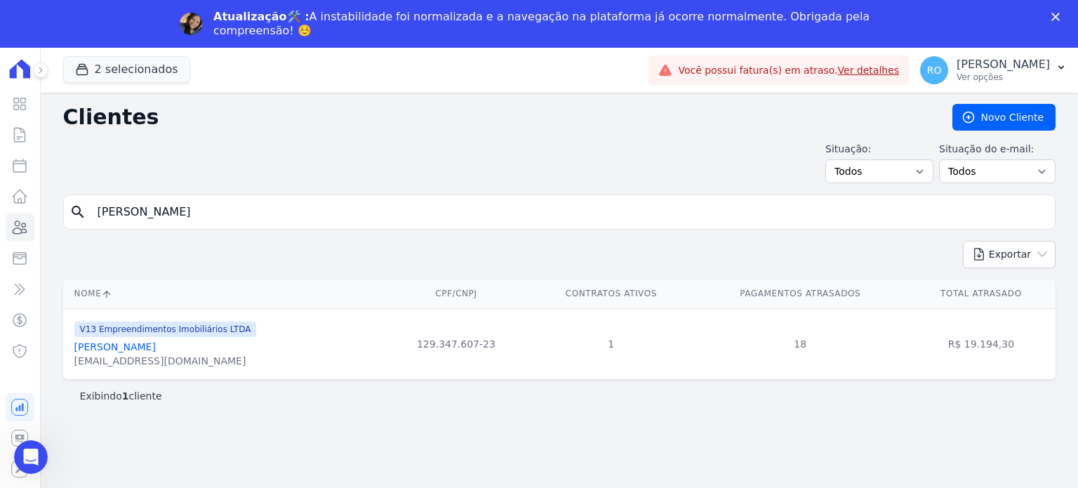
click at [149, 347] on link "[PERSON_NAME]" at bounding box center [114, 346] width 81 height 11
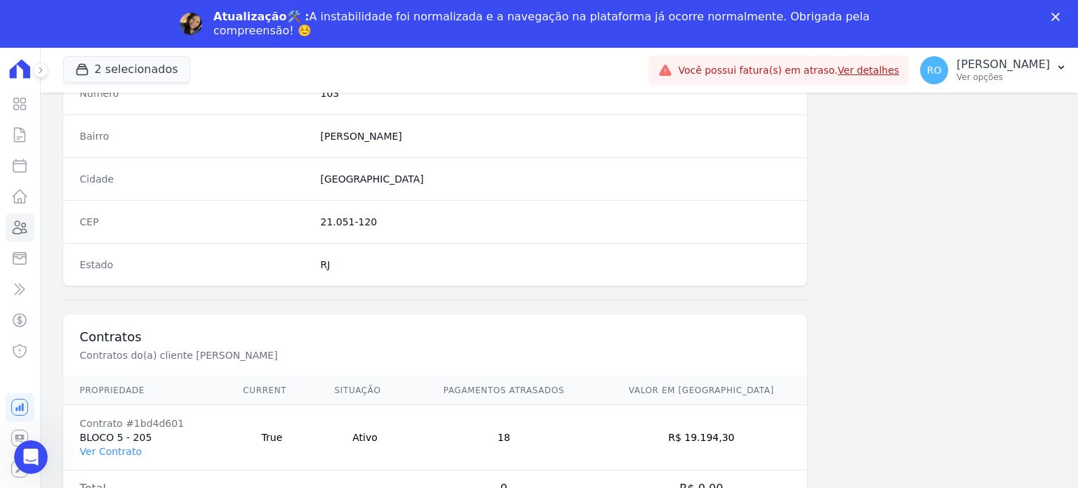
scroll to position [821, 0]
click at [104, 449] on link "Ver Contrato" at bounding box center [111, 449] width 62 height 11
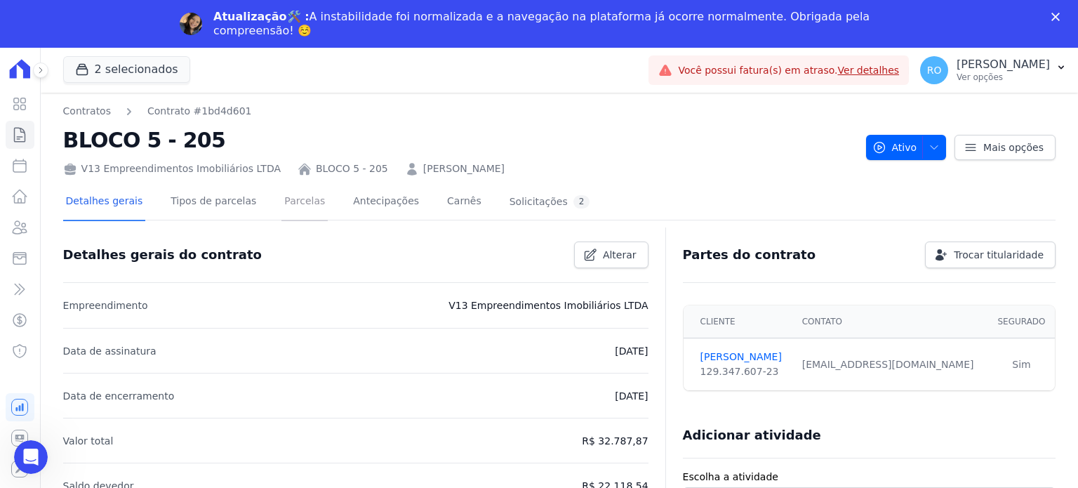
click at [281, 201] on link "Parcelas" at bounding box center [304, 202] width 46 height 37
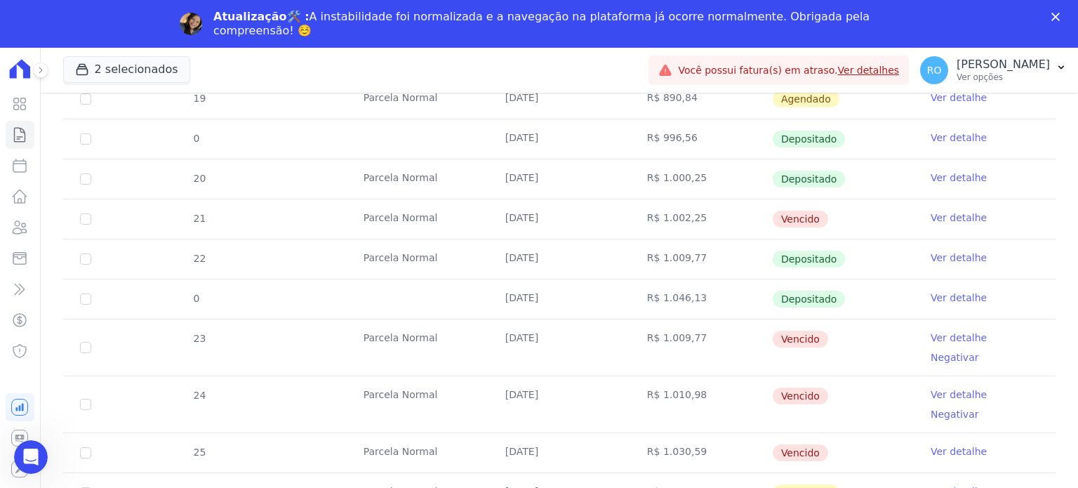
scroll to position [552, 0]
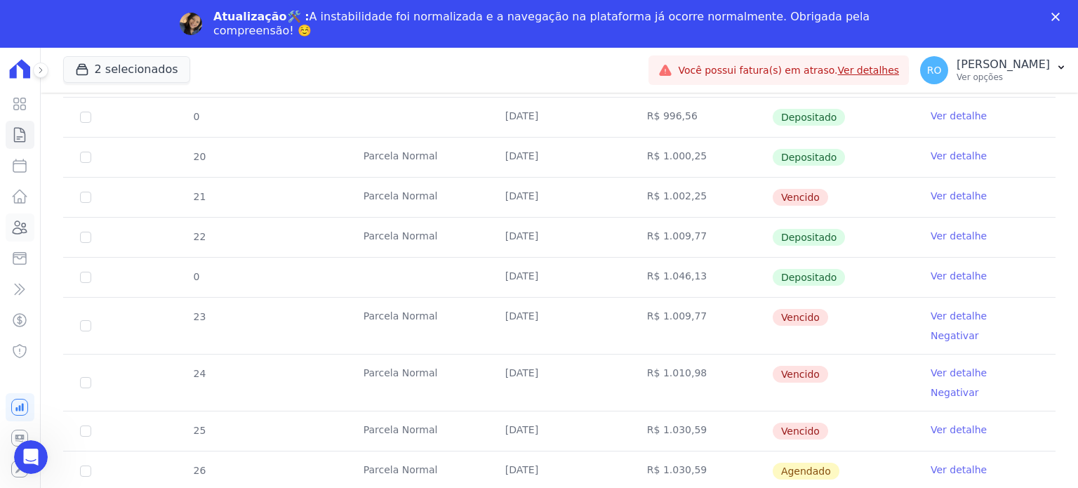
click at [15, 223] on icon at bounding box center [20, 227] width 14 height 13
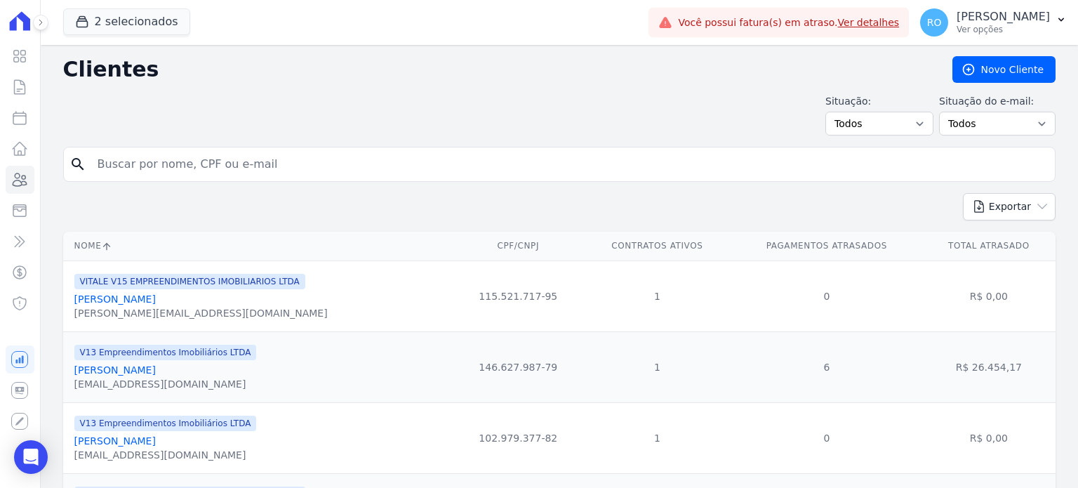
drag, startPoint x: 180, startPoint y: 178, endPoint x: 206, endPoint y: 160, distance: 31.7
click at [206, 160] on input "search" at bounding box center [569, 164] width 960 height 28
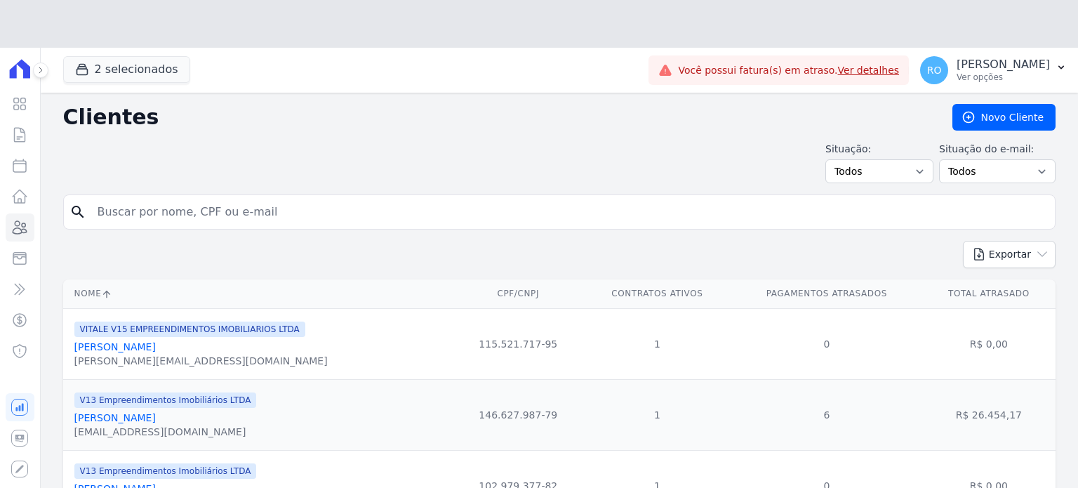
paste input "[PERSON_NAME]"
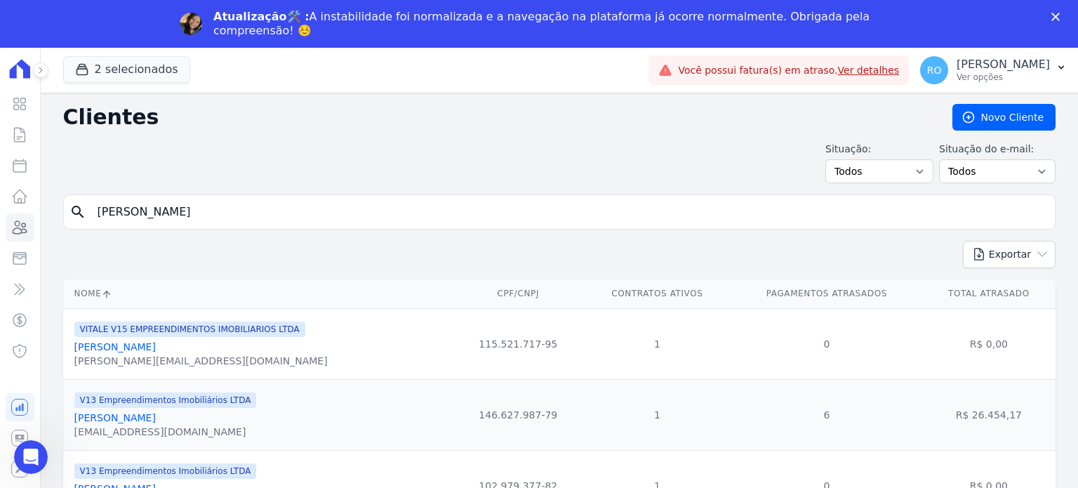
type input "[PERSON_NAME]"
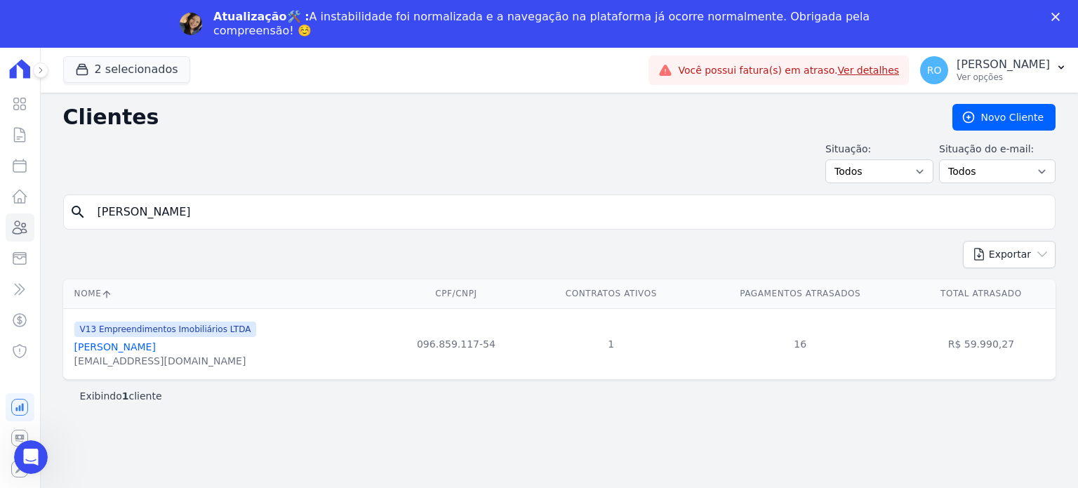
click at [156, 346] on link "[PERSON_NAME]" at bounding box center [114, 346] width 81 height 11
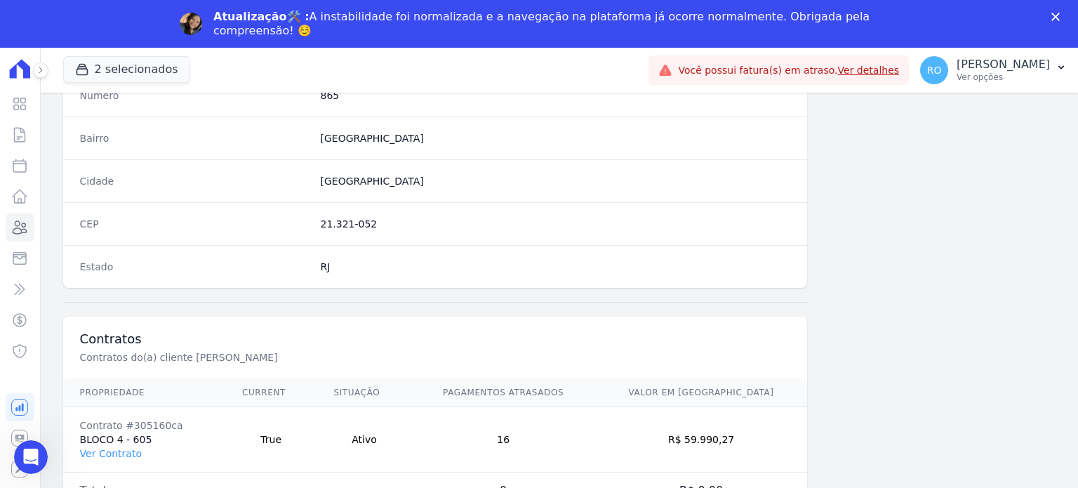
scroll to position [821, 0]
click at [116, 448] on link "Ver Contrato" at bounding box center [111, 449] width 62 height 11
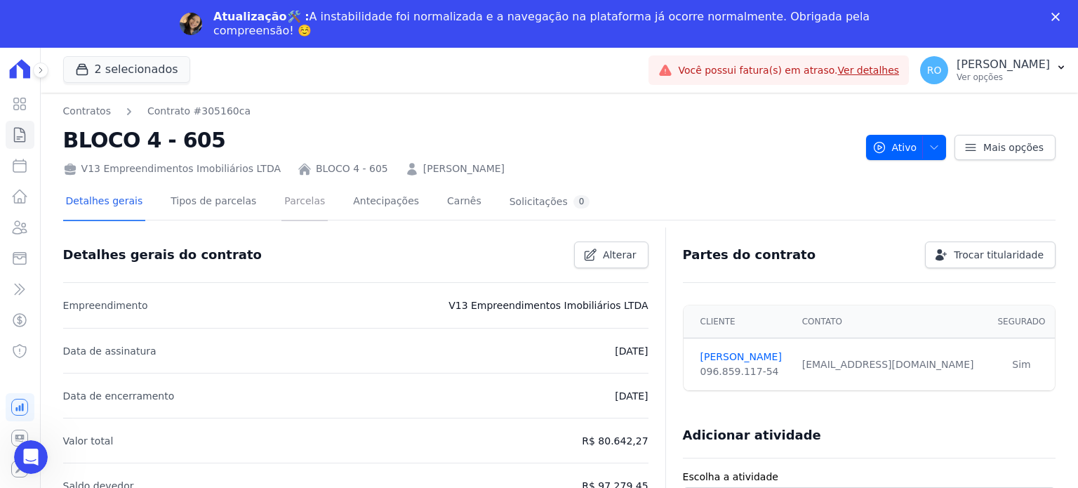
click at [296, 201] on link "Parcelas" at bounding box center [304, 202] width 46 height 37
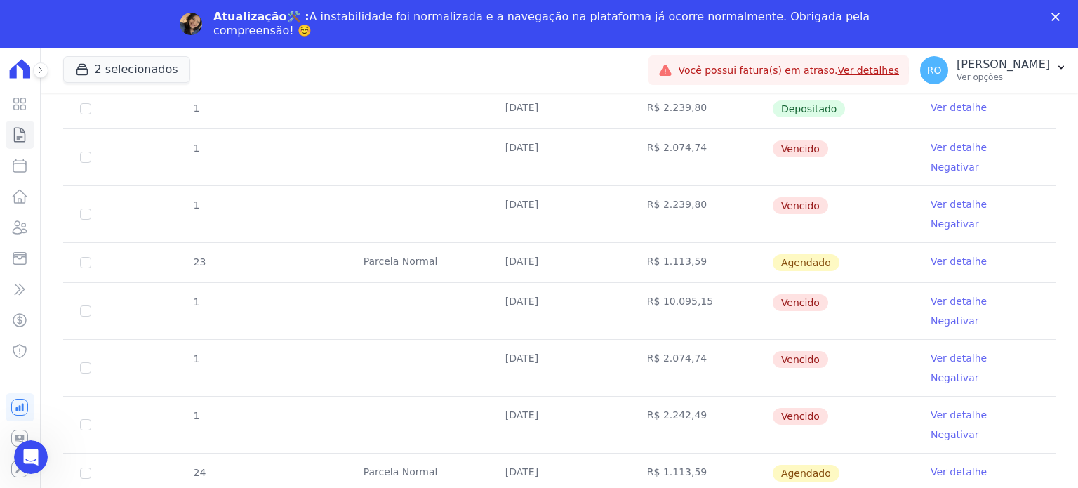
scroll to position [842, 0]
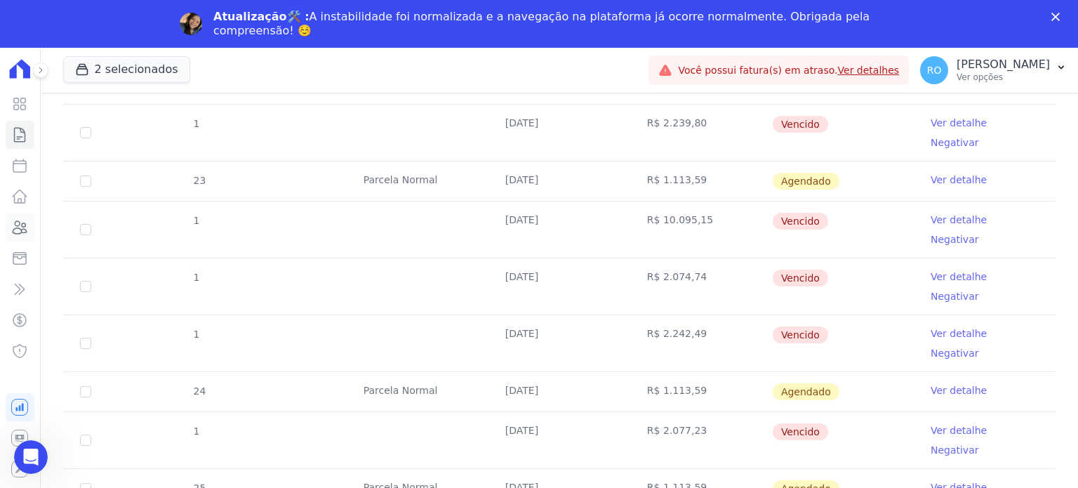
click at [21, 232] on icon at bounding box center [19, 227] width 17 height 17
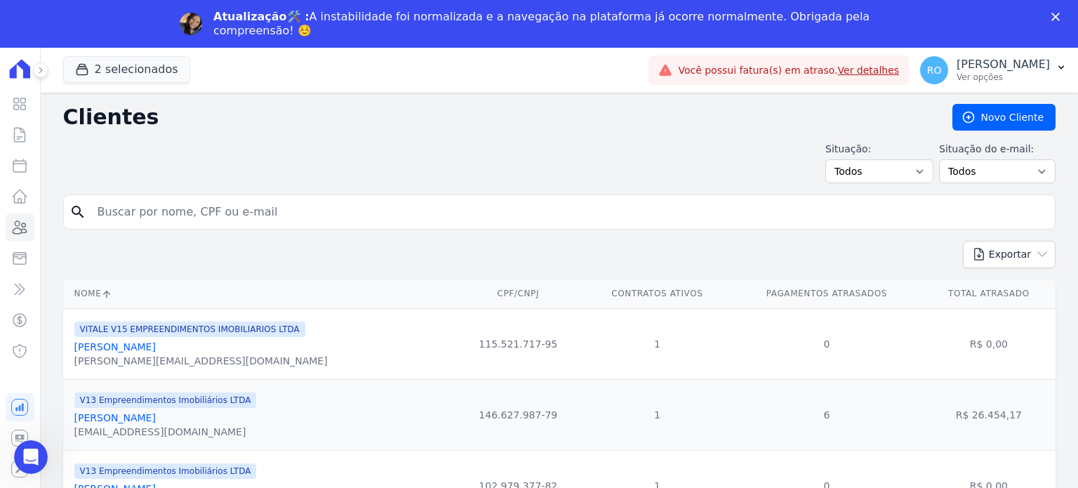
paste input "[PERSON_NAME] HONORATO [PERSON_NAME]"
type input "[PERSON_NAME] HONORATO [PERSON_NAME]"
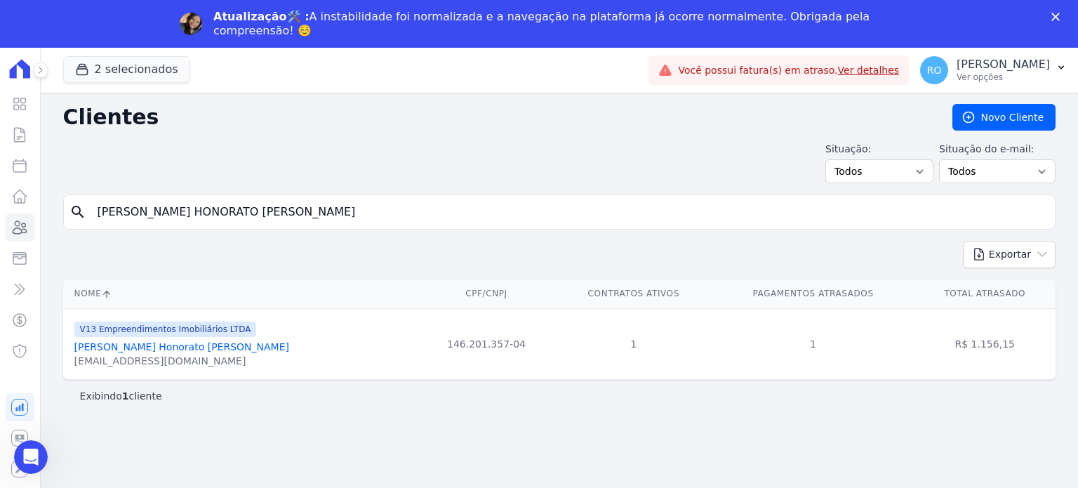
click at [155, 347] on link "[PERSON_NAME] Honorato [PERSON_NAME]" at bounding box center [181, 346] width 215 height 11
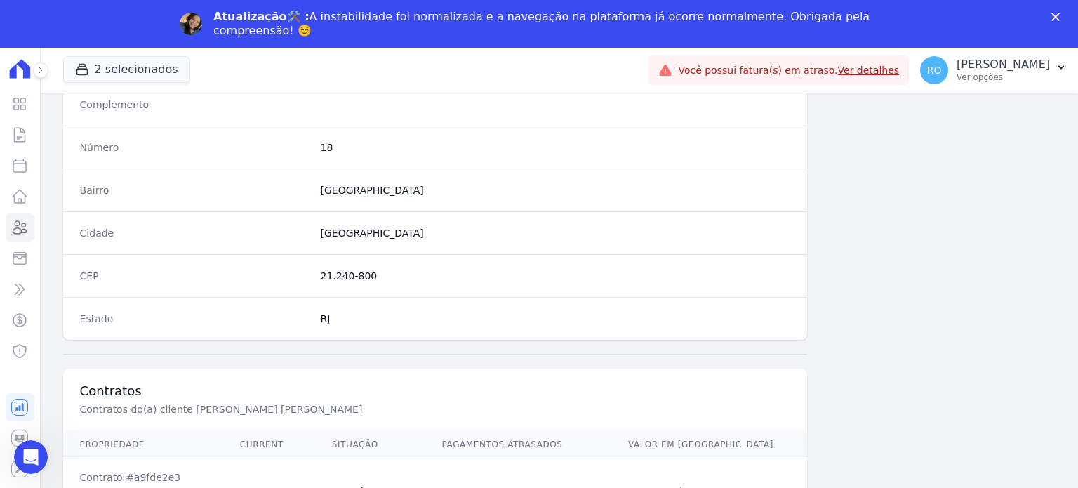
scroll to position [821, 0]
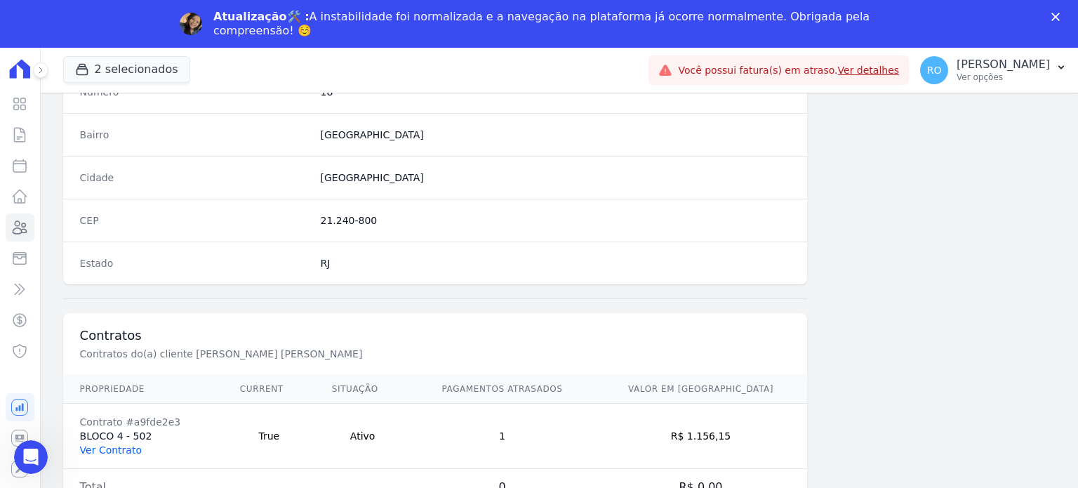
click at [121, 450] on link "Ver Contrato" at bounding box center [111, 449] width 62 height 11
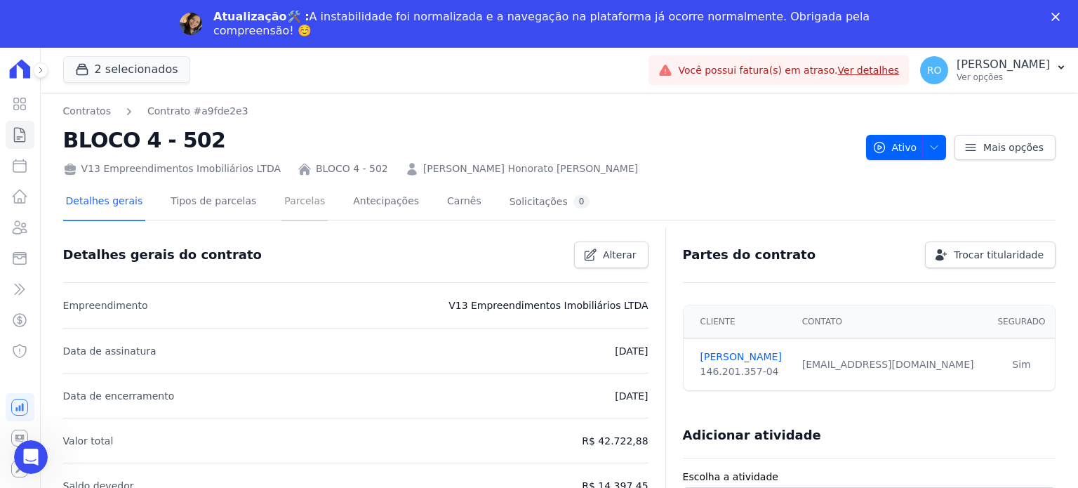
click at [283, 203] on link "Parcelas" at bounding box center [304, 202] width 46 height 37
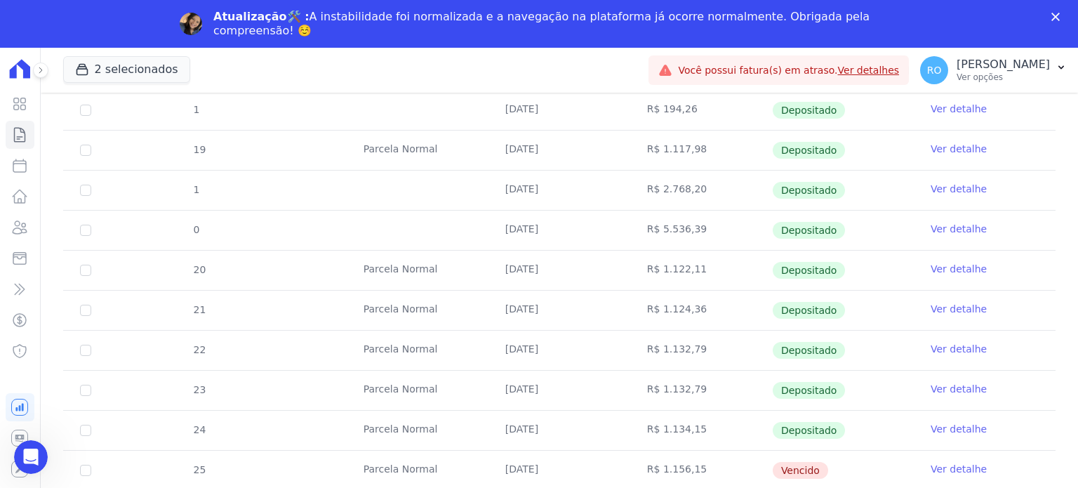
scroll to position [491, 0]
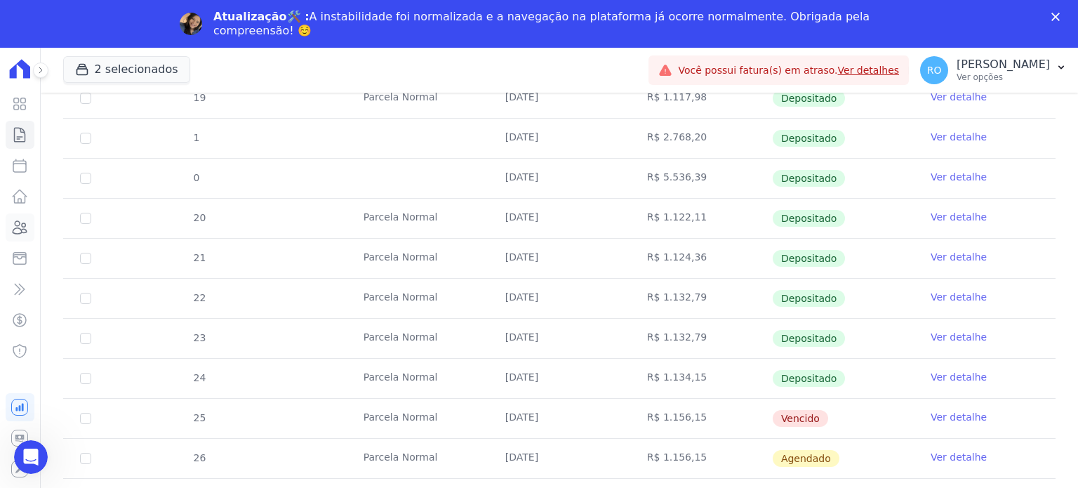
click at [19, 229] on icon at bounding box center [19, 227] width 17 height 17
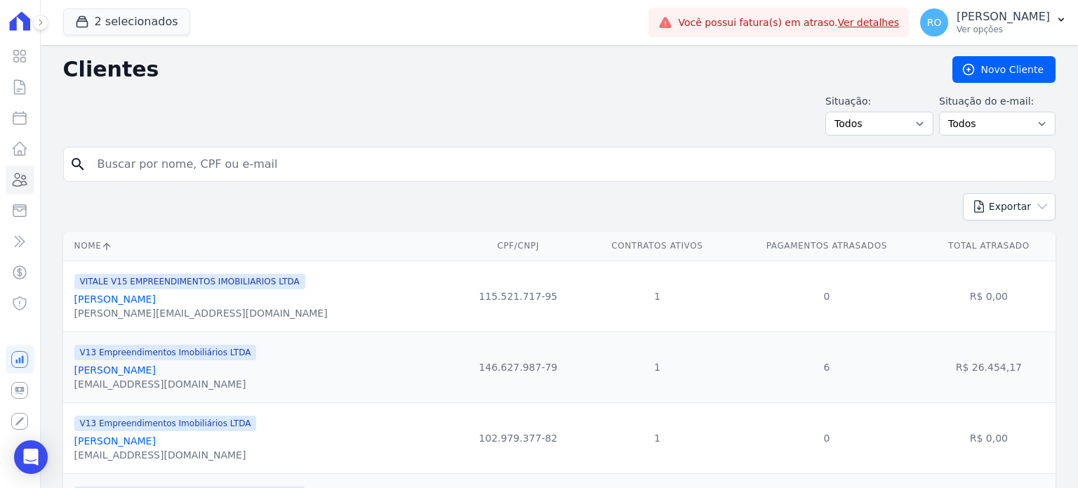
click at [241, 173] on input "search" at bounding box center [569, 164] width 960 height 28
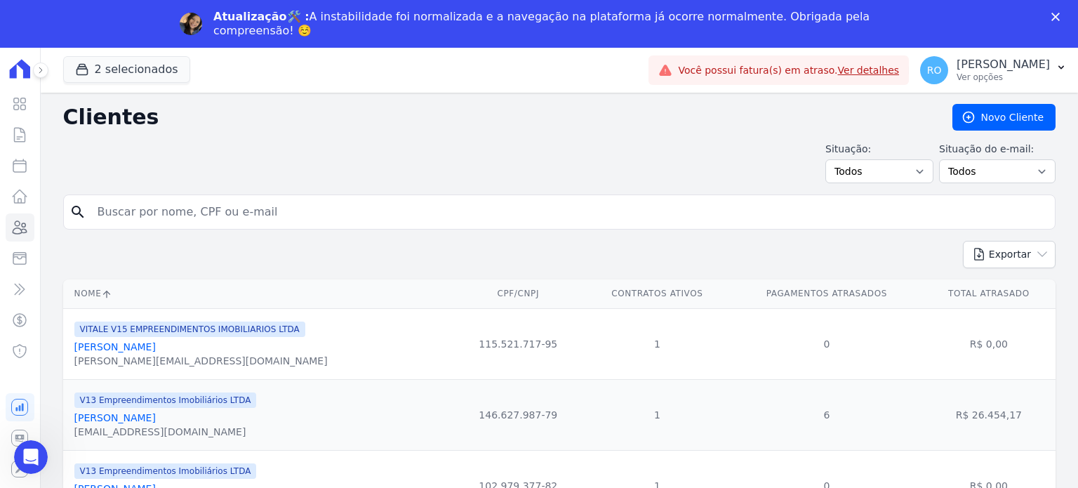
paste input "[PERSON_NAME]"
type input "[PERSON_NAME]"
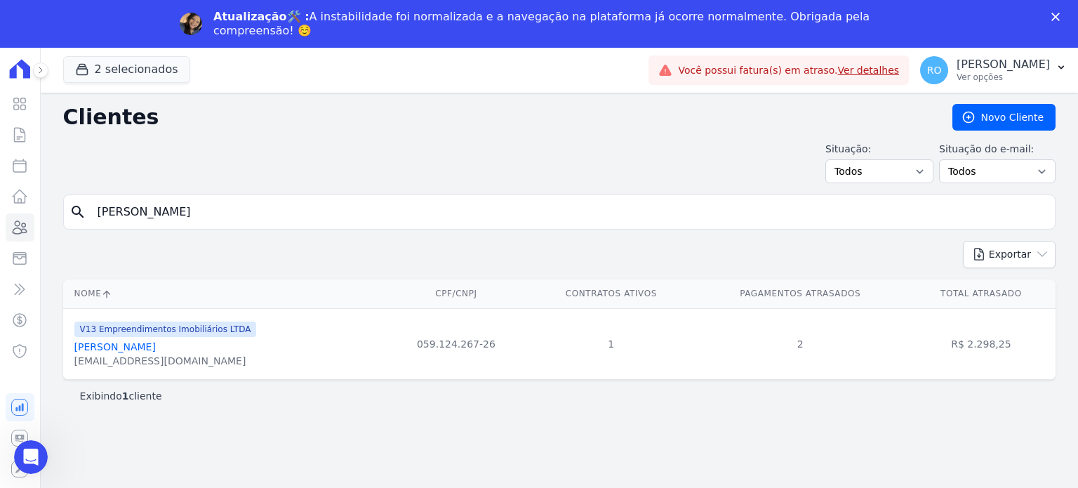
click at [146, 350] on link "[PERSON_NAME]" at bounding box center [114, 346] width 81 height 11
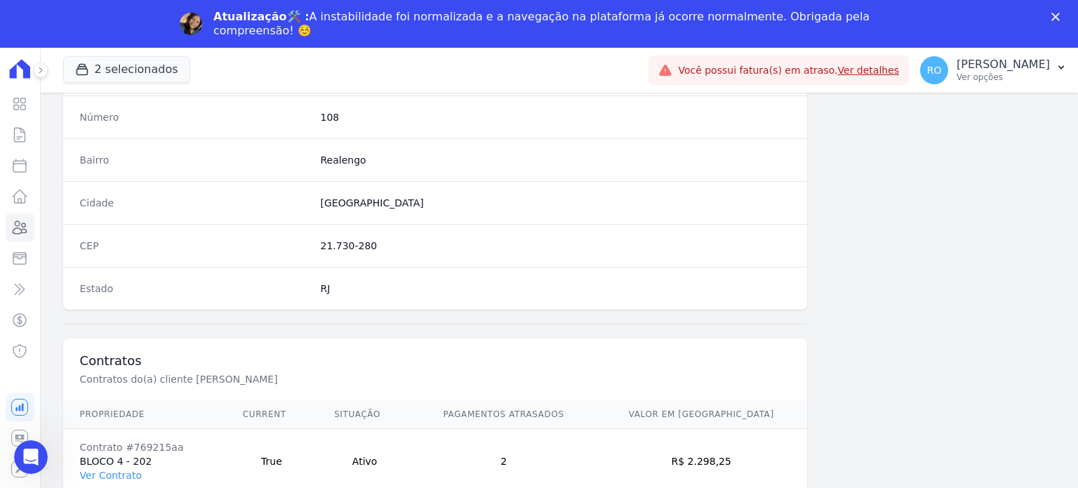
scroll to position [821, 0]
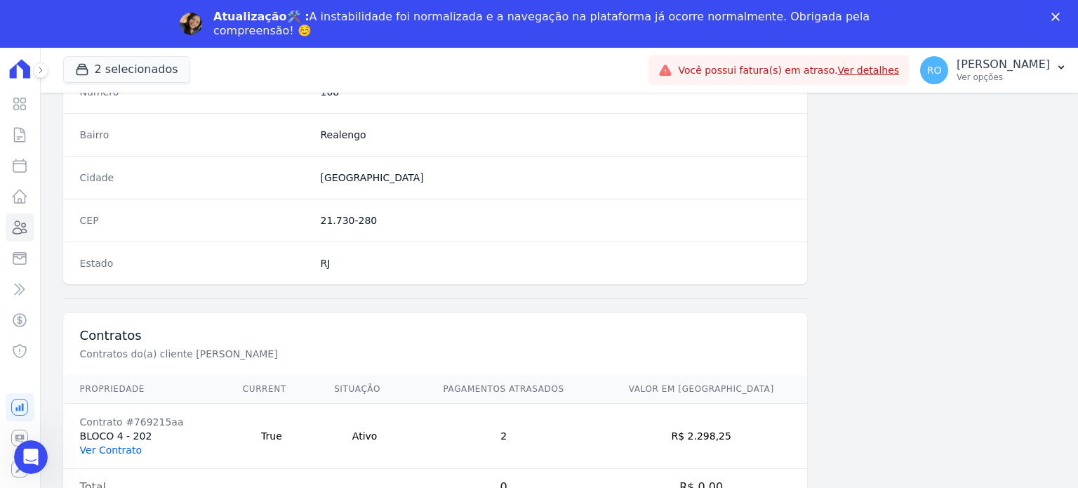
click at [104, 445] on link "Ver Contrato" at bounding box center [111, 449] width 62 height 11
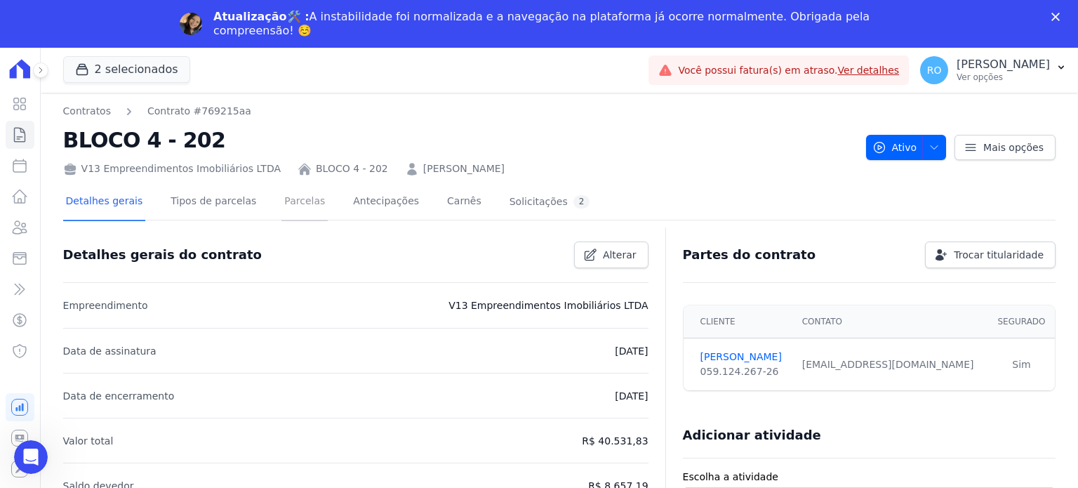
click at [303, 204] on link "Parcelas" at bounding box center [304, 202] width 46 height 37
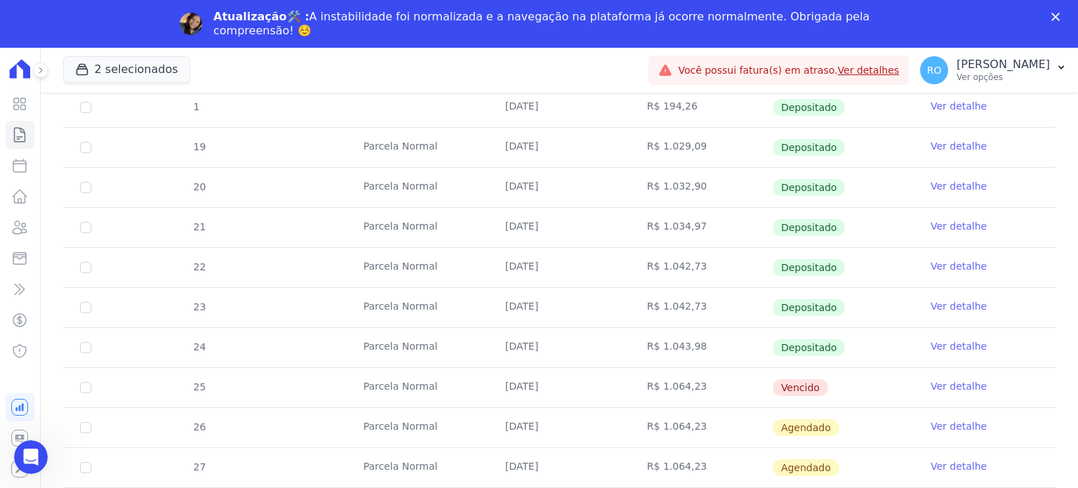
scroll to position [491, 0]
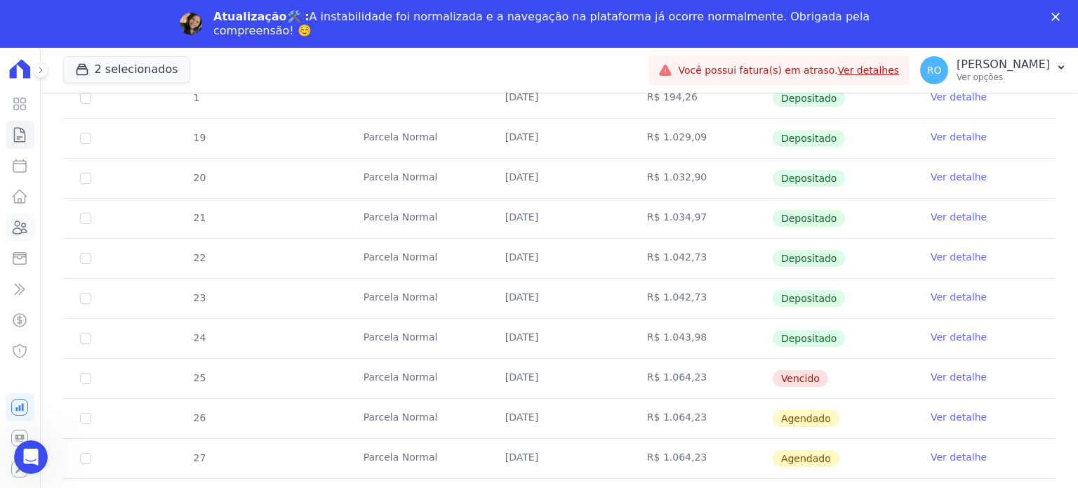
click at [27, 225] on icon at bounding box center [19, 227] width 17 height 17
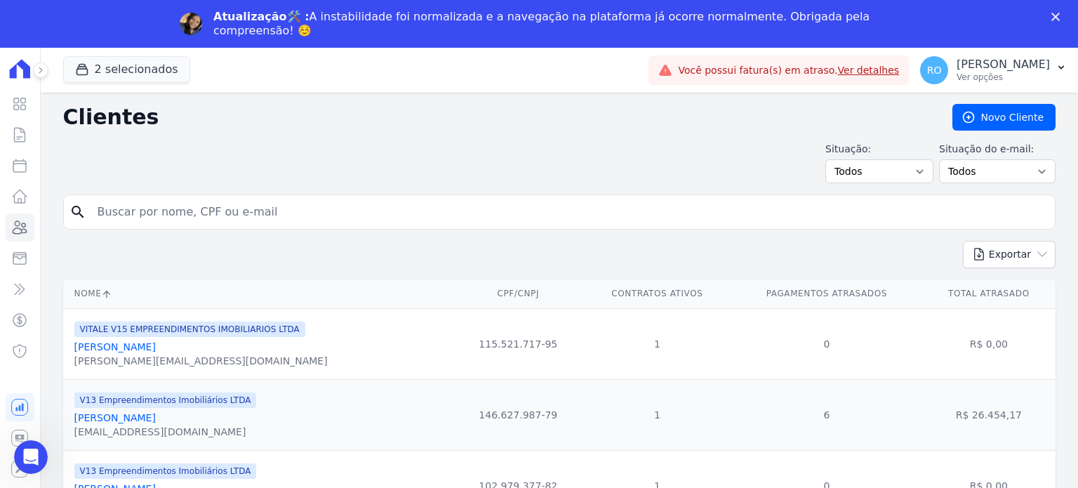
click at [256, 216] on input "search" at bounding box center [569, 212] width 960 height 28
paste input "MIRAILDES [PERSON_NAME]"
type input "MIRAILDES [PERSON_NAME]"
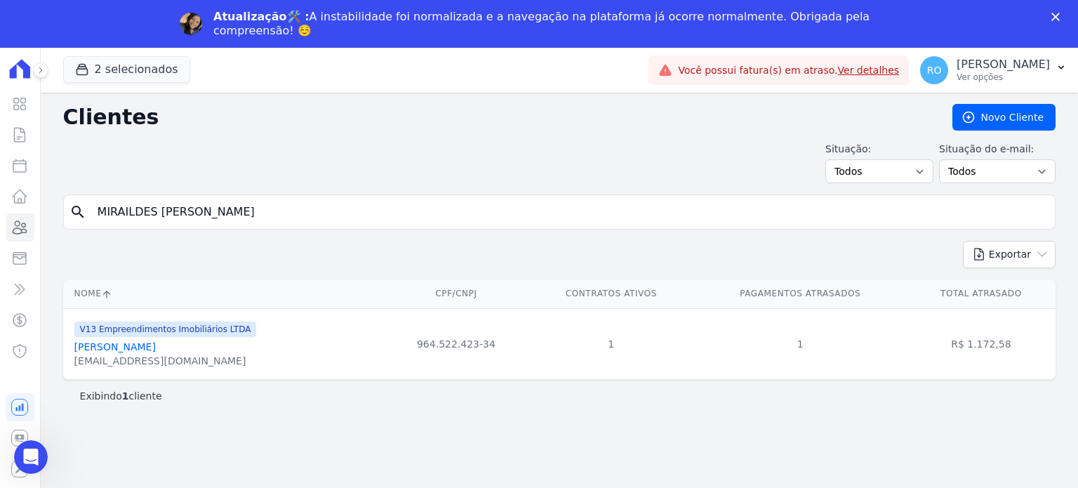
click at [156, 350] on link "[PERSON_NAME]" at bounding box center [114, 346] width 81 height 11
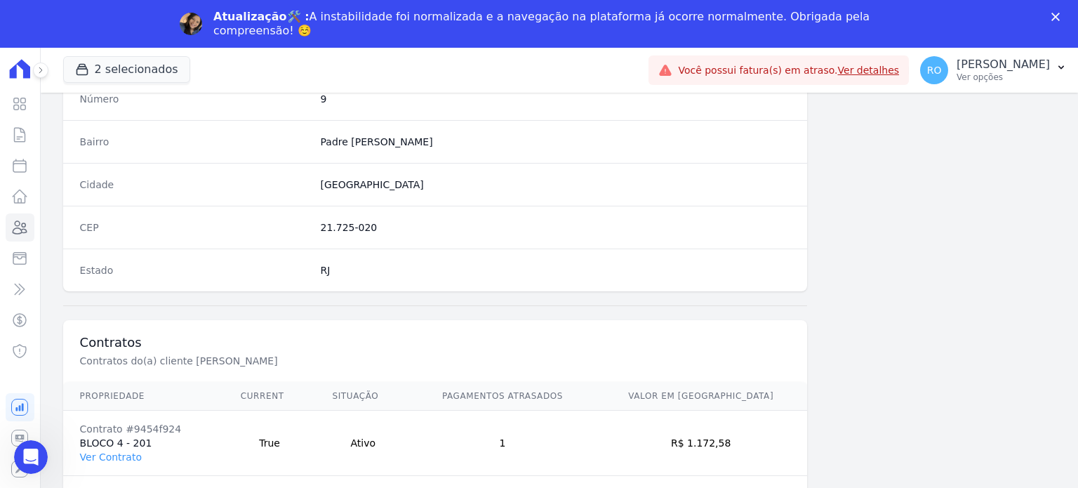
scroll to position [821, 0]
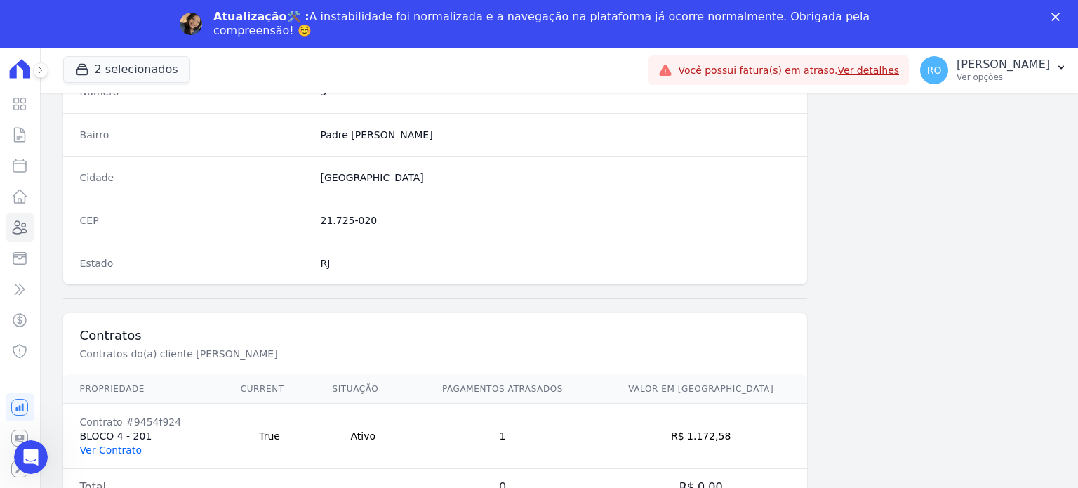
click at [87, 444] on link "Ver Contrato" at bounding box center [111, 449] width 62 height 11
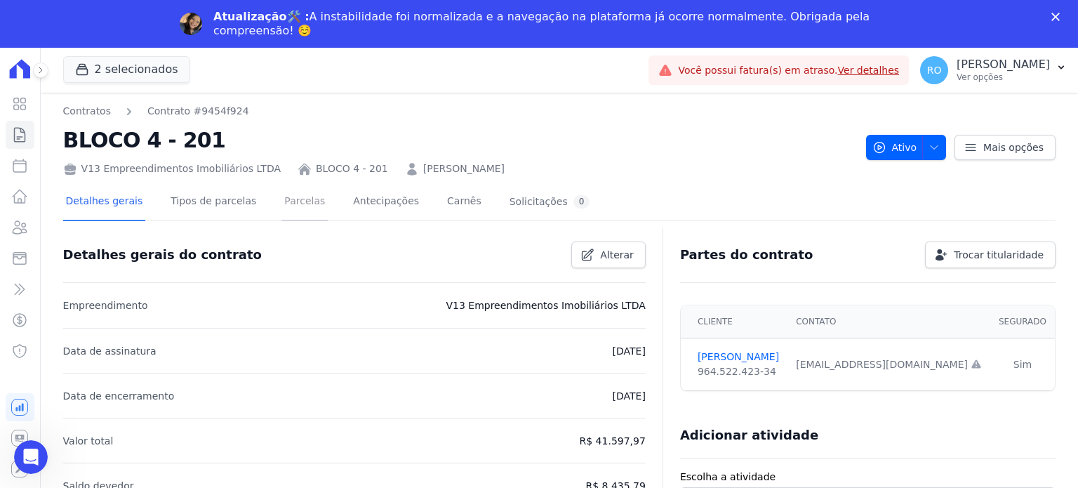
click at [286, 203] on link "Parcelas" at bounding box center [304, 202] width 46 height 37
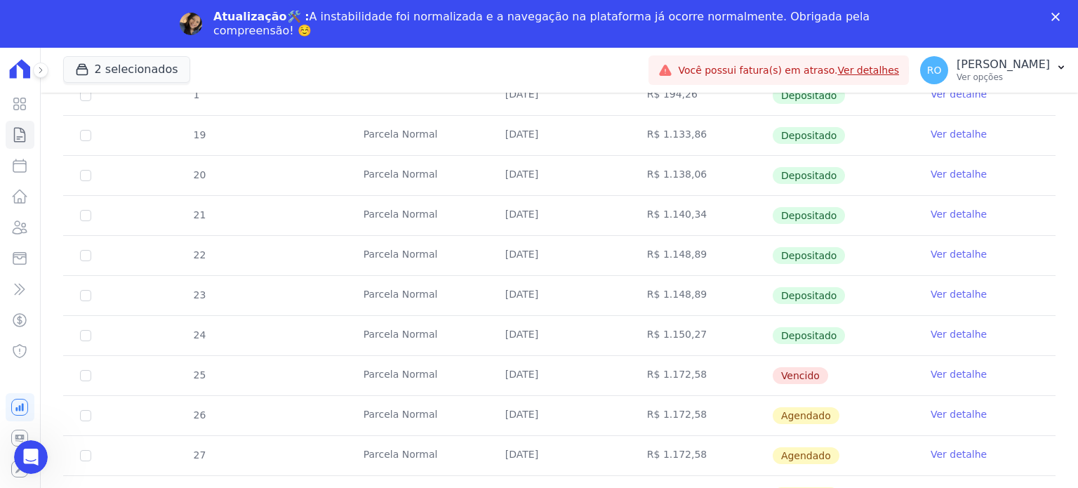
scroll to position [472, 0]
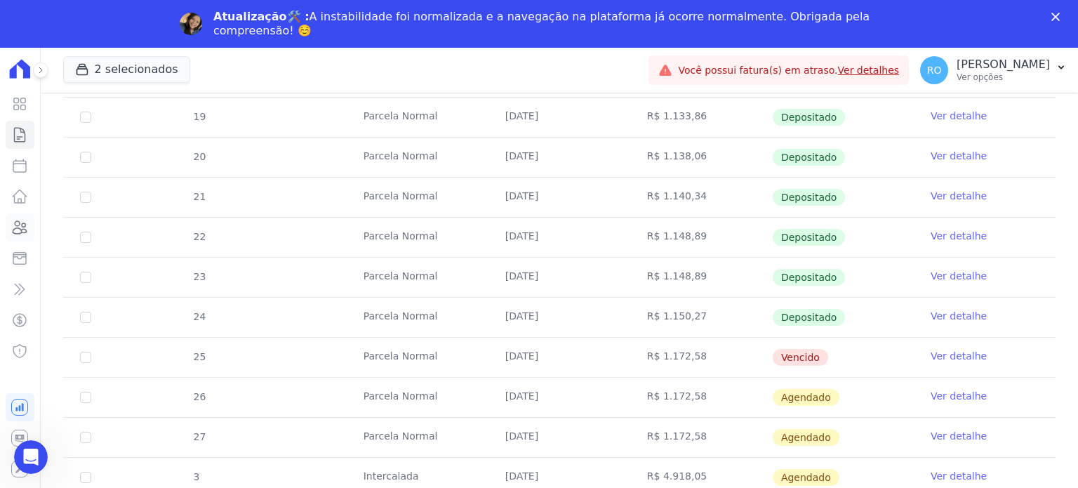
click at [22, 230] on icon at bounding box center [20, 227] width 14 height 13
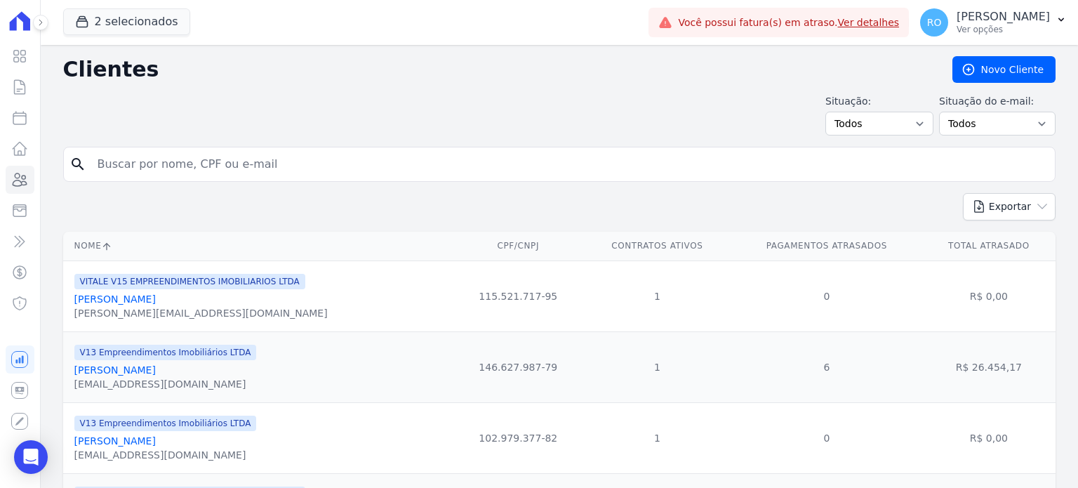
click at [262, 169] on input "search" at bounding box center [569, 164] width 960 height 28
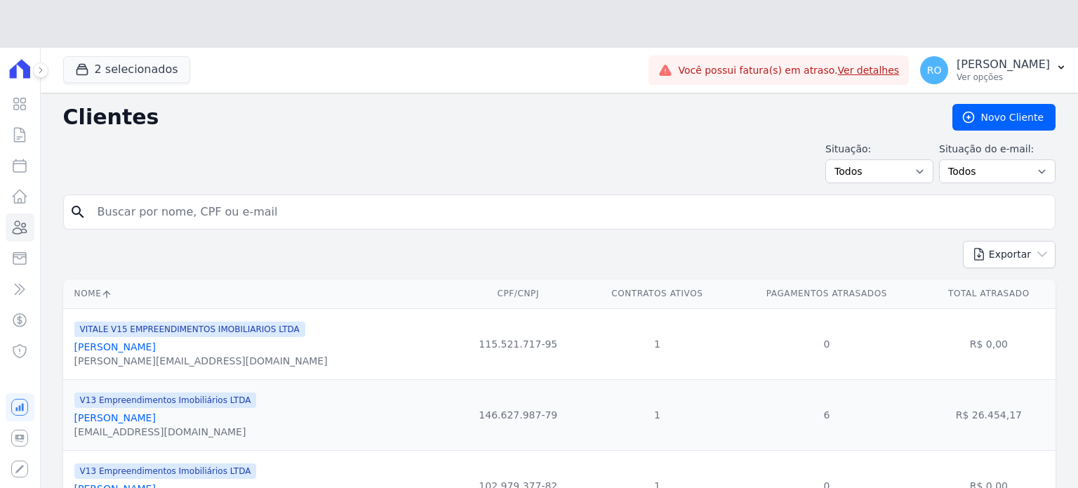
paste input "[PERSON_NAME]"
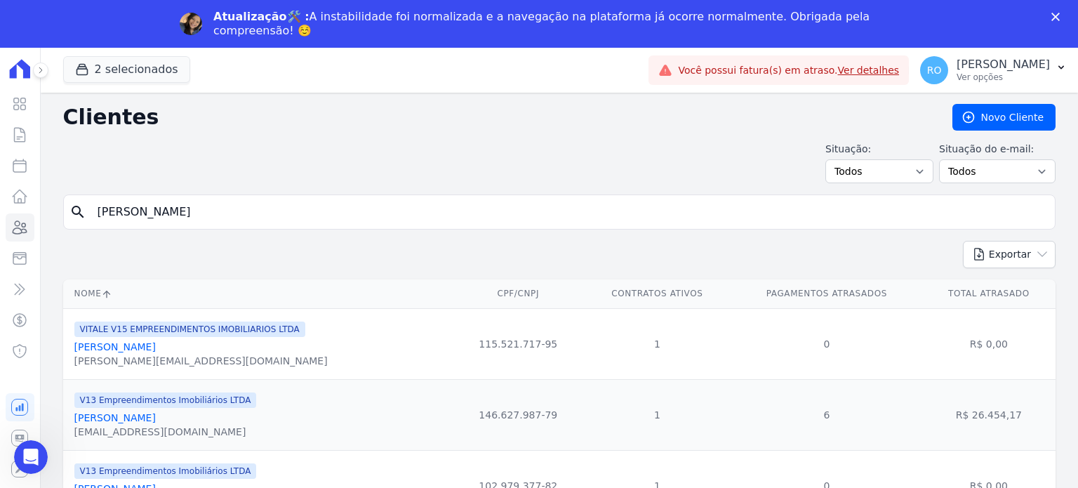
type input "[PERSON_NAME]"
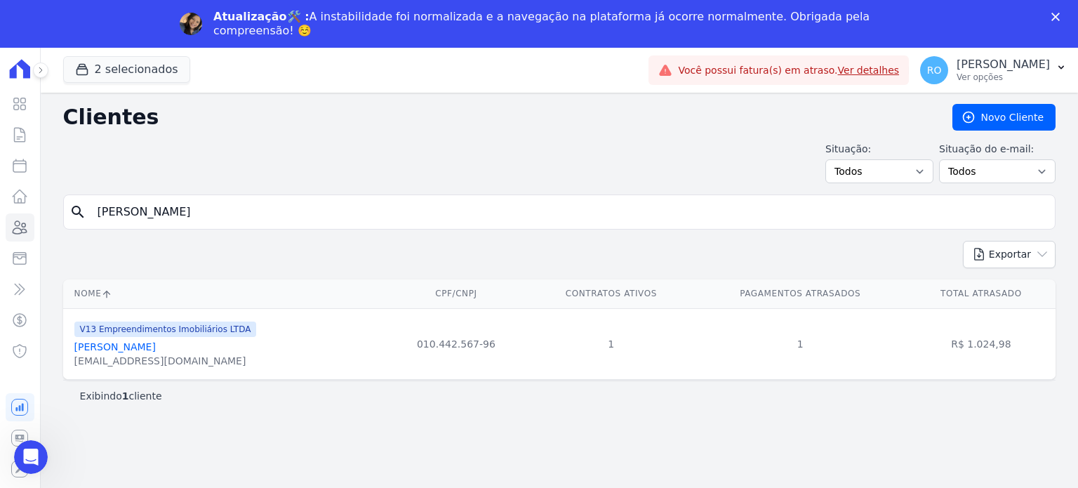
click at [131, 346] on link "[PERSON_NAME]" at bounding box center [114, 346] width 81 height 11
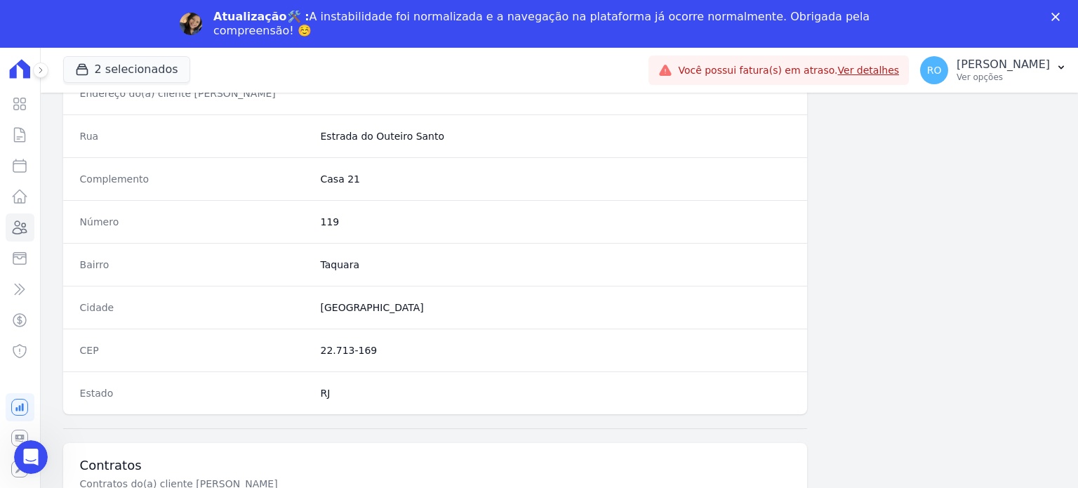
scroll to position [821, 0]
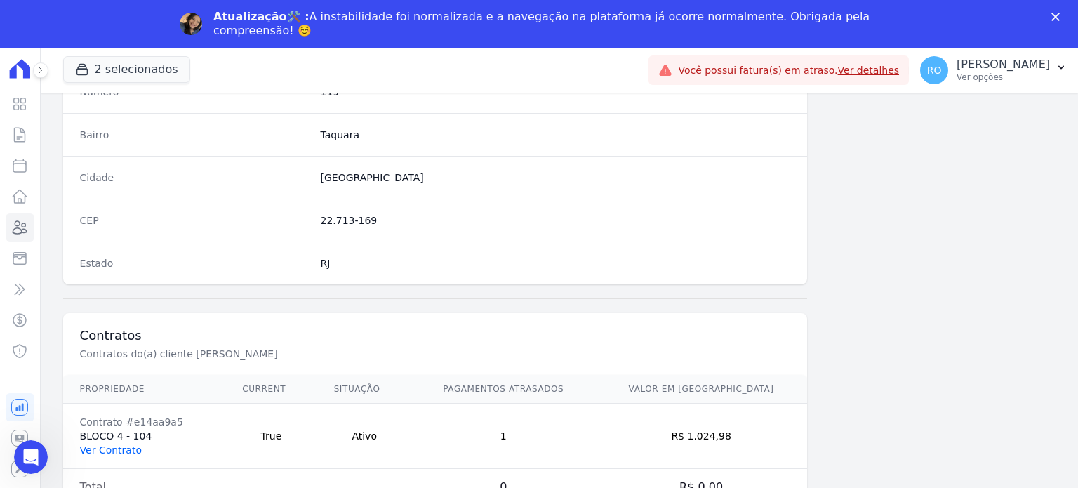
click at [122, 444] on link "Ver Contrato" at bounding box center [111, 449] width 62 height 11
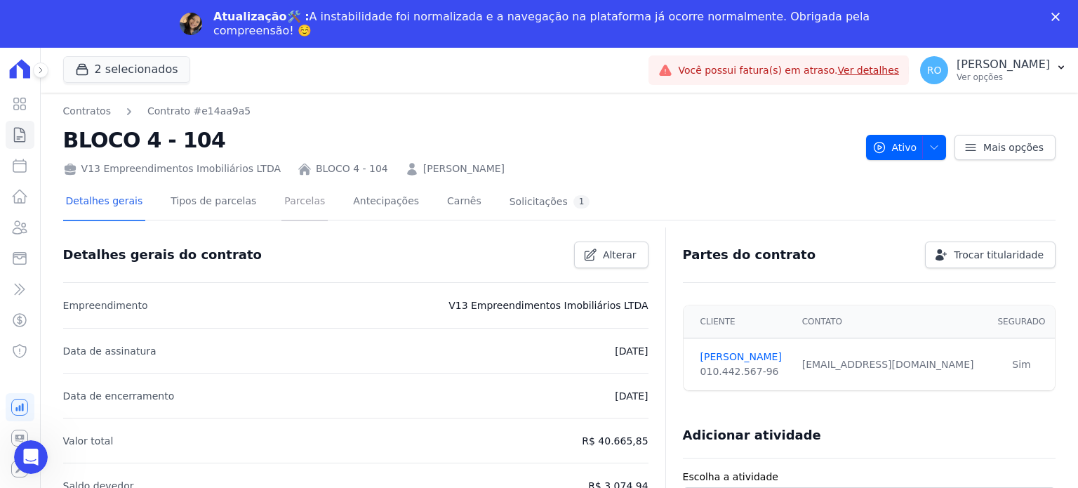
click at [281, 198] on link "Parcelas" at bounding box center [304, 202] width 46 height 37
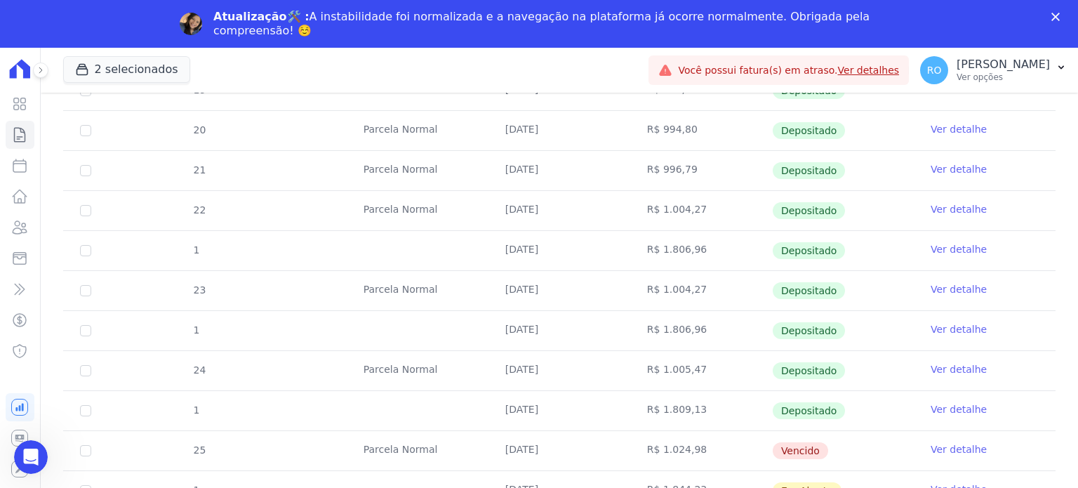
scroll to position [421, 0]
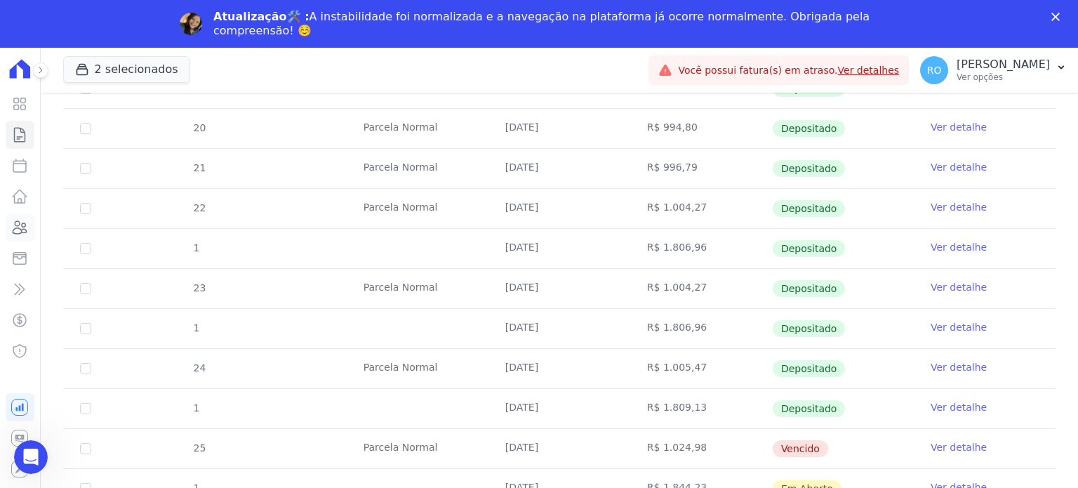
click at [22, 230] on icon at bounding box center [20, 227] width 14 height 13
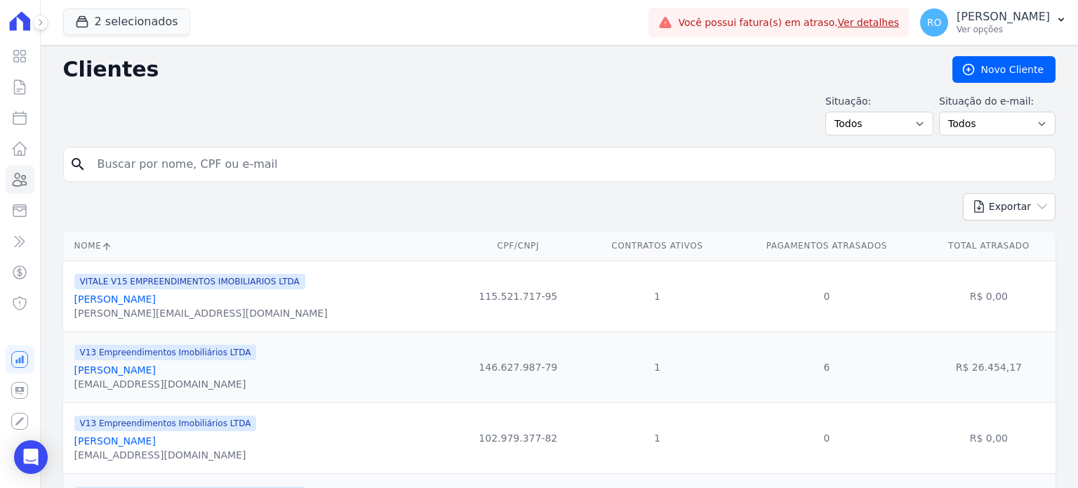
click at [253, 164] on input "search" at bounding box center [569, 164] width 960 height 28
paste input "[PERSON_NAME]"
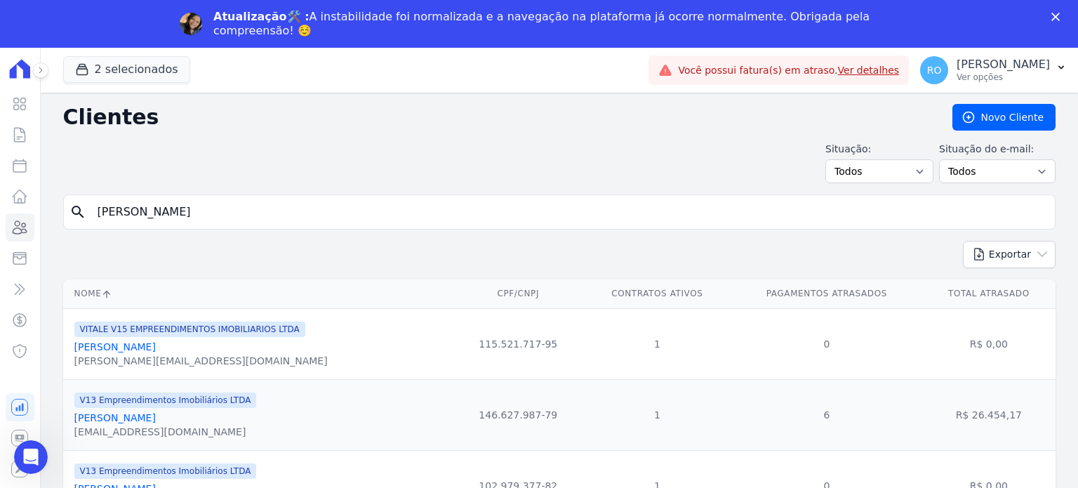
type input "[PERSON_NAME]"
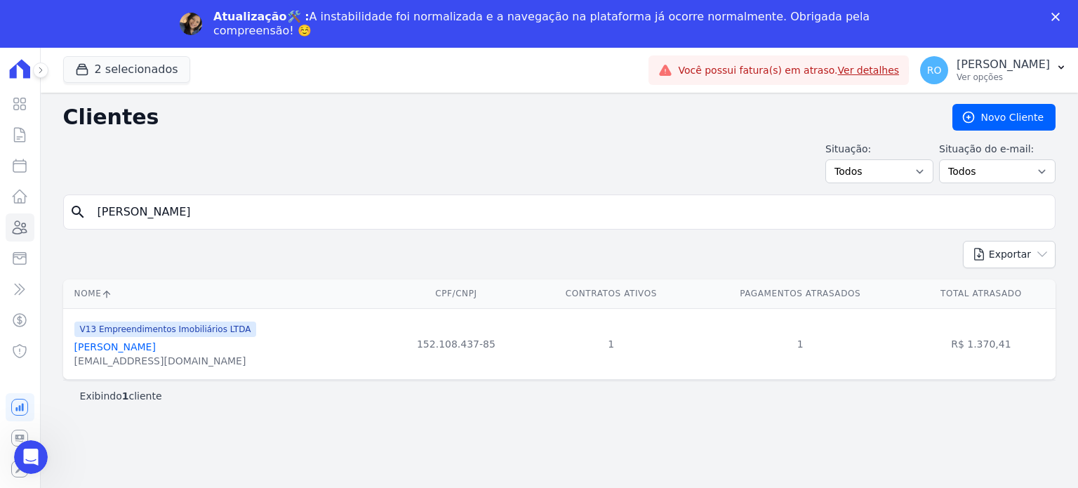
click at [156, 350] on link "[PERSON_NAME]" at bounding box center [114, 346] width 81 height 11
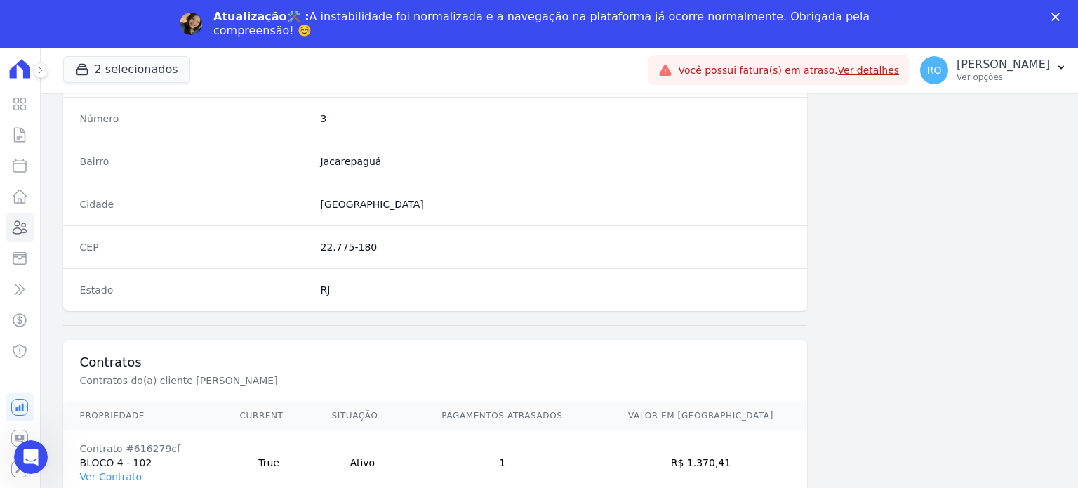
scroll to position [821, 0]
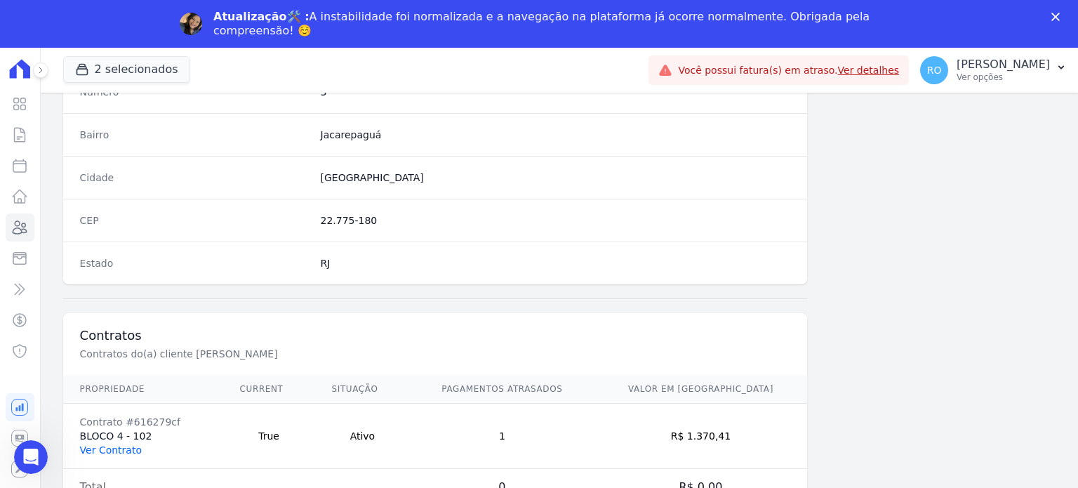
click at [124, 444] on link "Ver Contrato" at bounding box center [111, 449] width 62 height 11
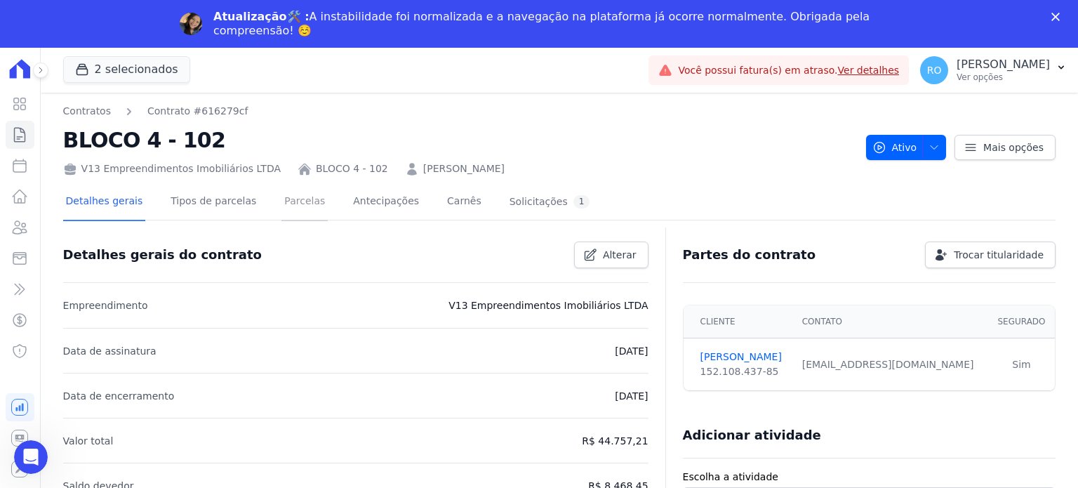
click at [288, 199] on link "Parcelas" at bounding box center [304, 202] width 46 height 37
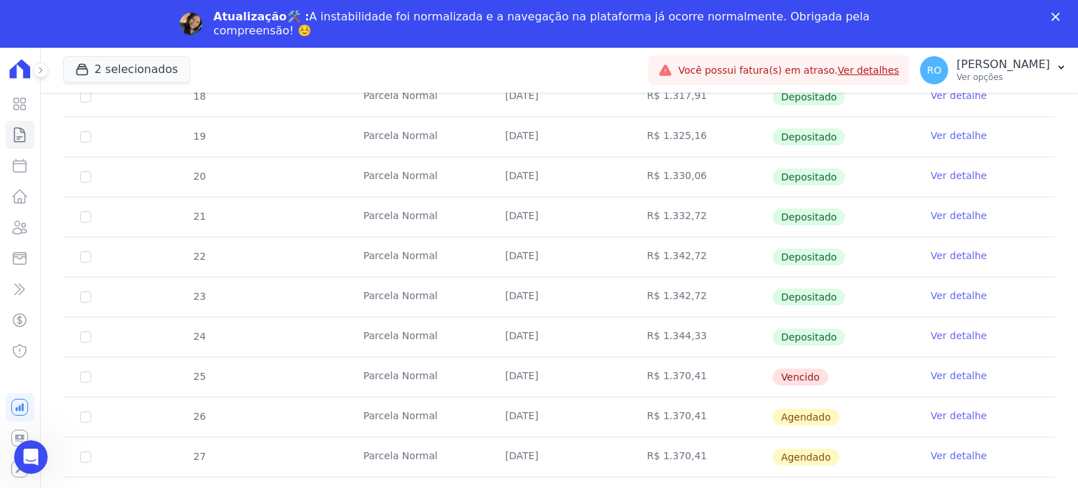
scroll to position [393, 0]
